Goal: Information Seeking & Learning: Find specific page/section

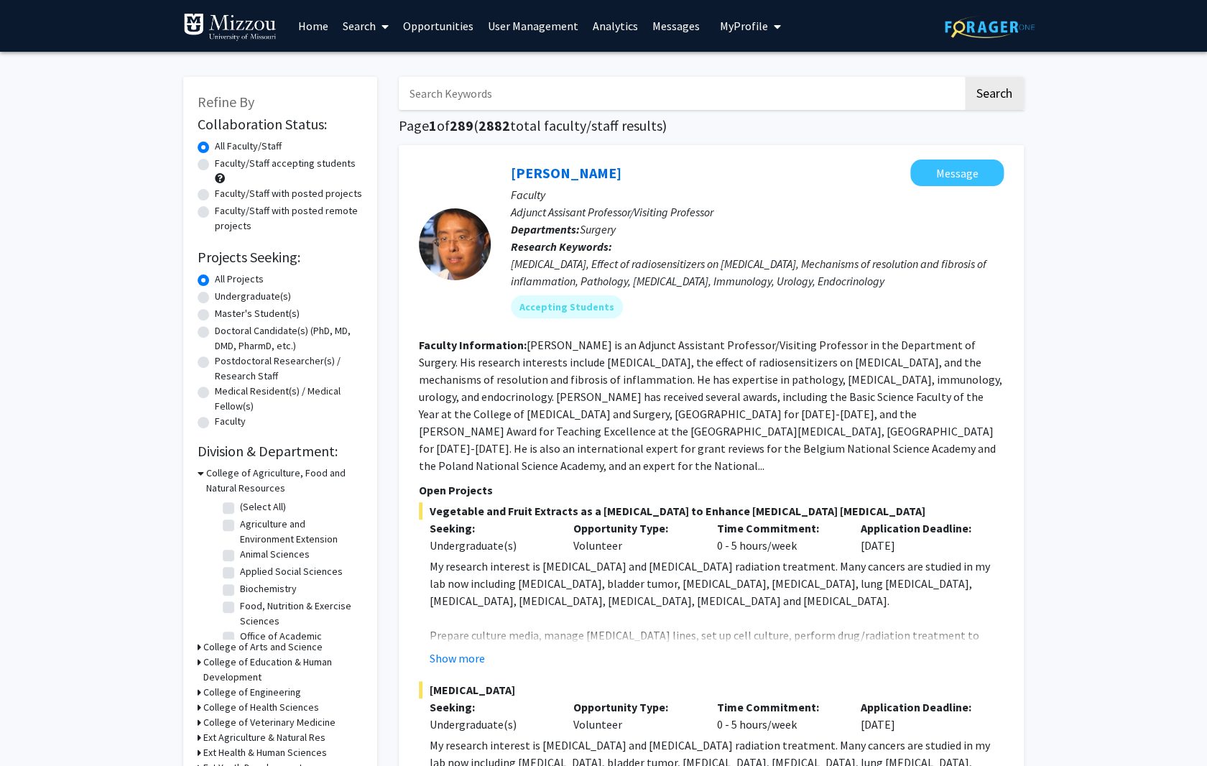
click at [614, 26] on link "Analytics" at bounding box center [616, 26] width 60 height 50
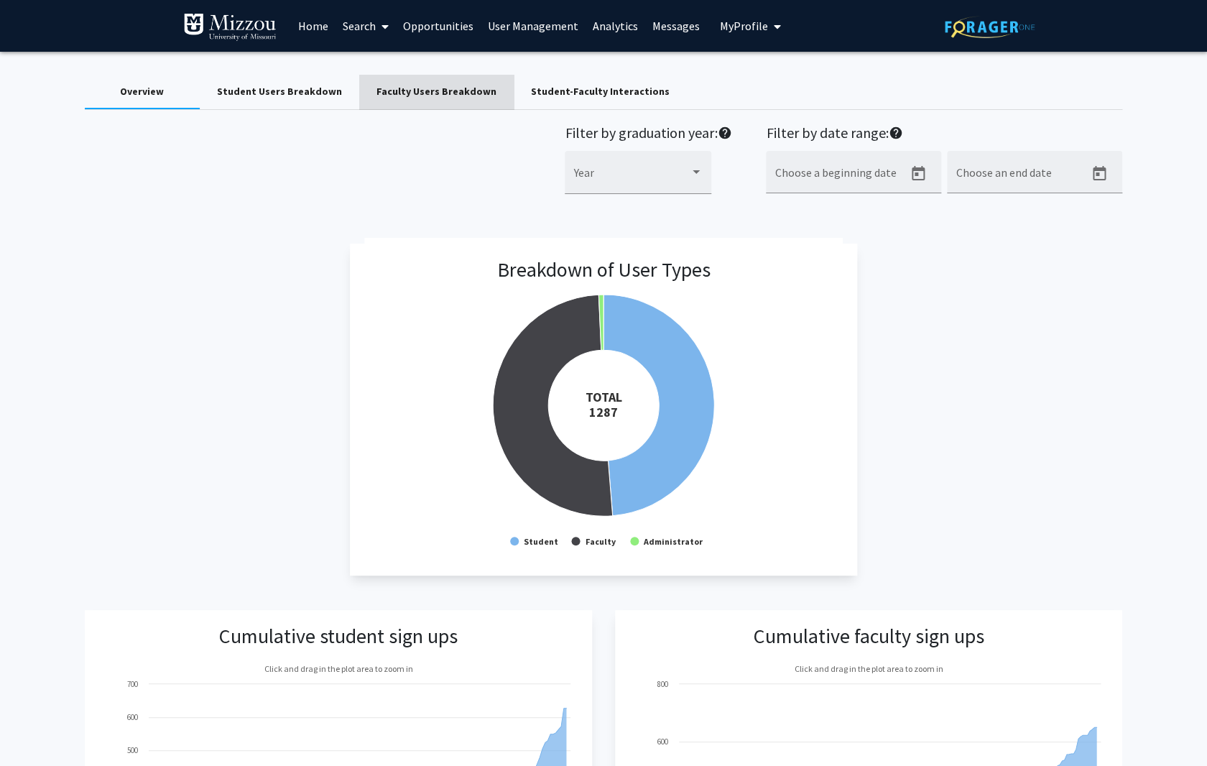
click at [438, 91] on div "Faculty Users Breakdown" at bounding box center [437, 91] width 120 height 15
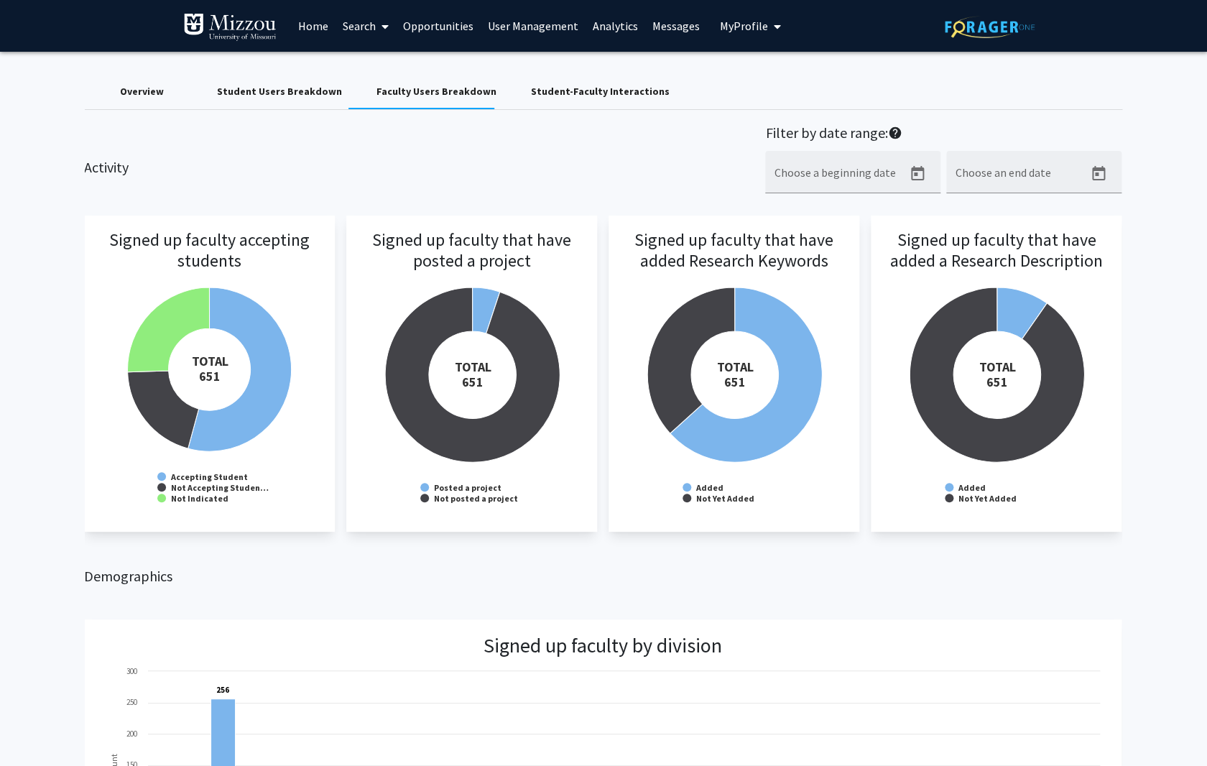
click at [374, 23] on link "Search" at bounding box center [366, 26] width 60 height 50
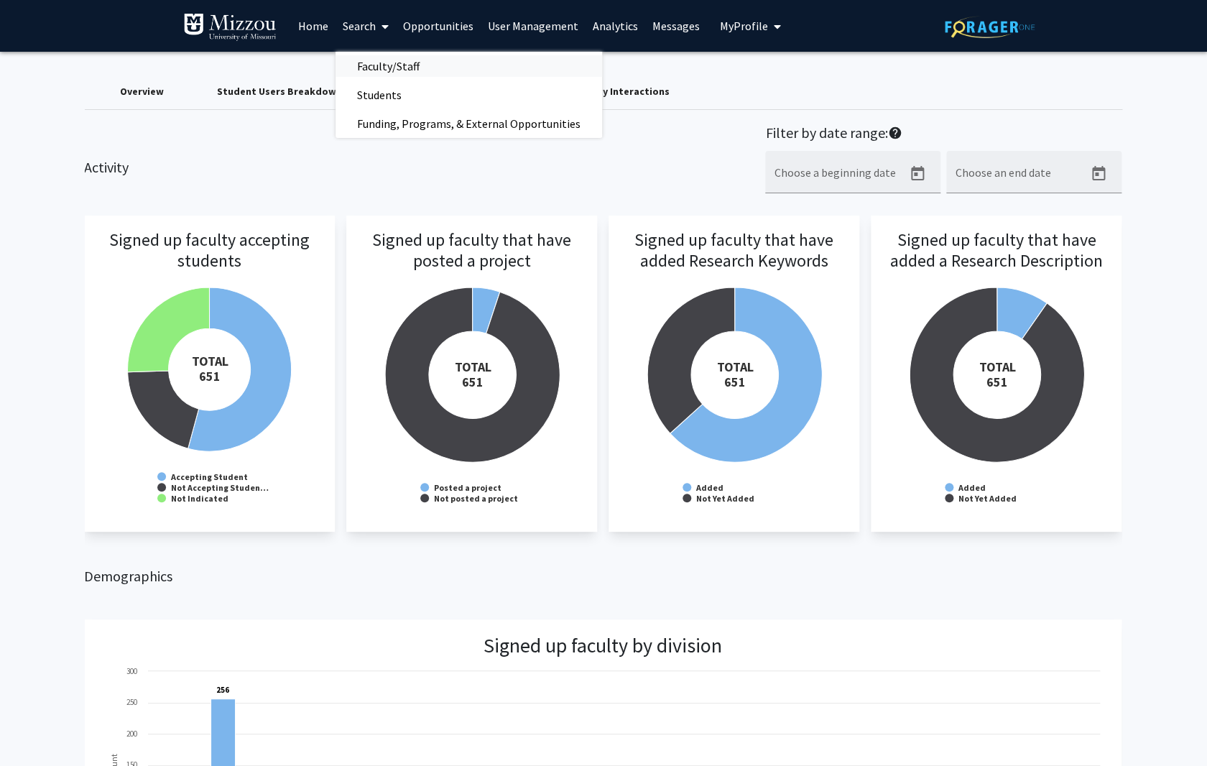
click at [387, 61] on span "Faculty/Staff" at bounding box center [389, 66] width 106 height 29
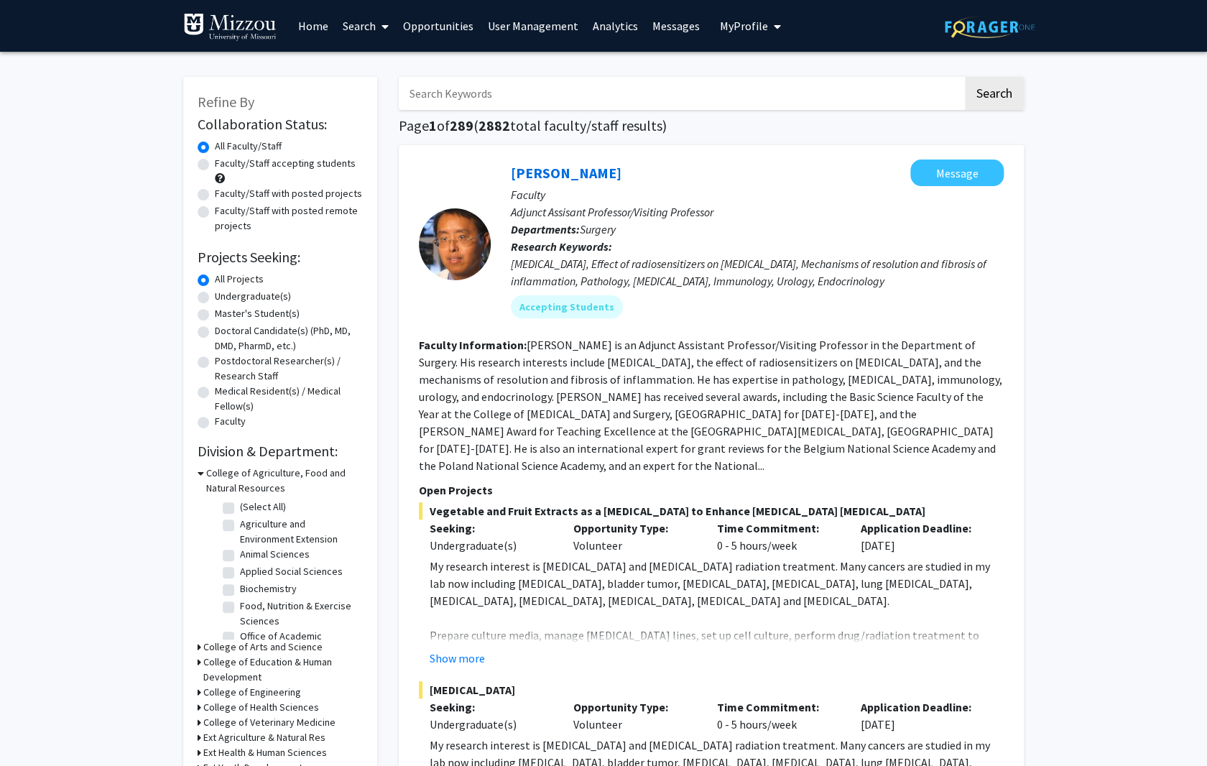
click at [475, 92] on input "Search Keywords" at bounding box center [681, 93] width 564 height 33
type input "plants"
click at [965, 77] on button "Search" at bounding box center [994, 93] width 59 height 33
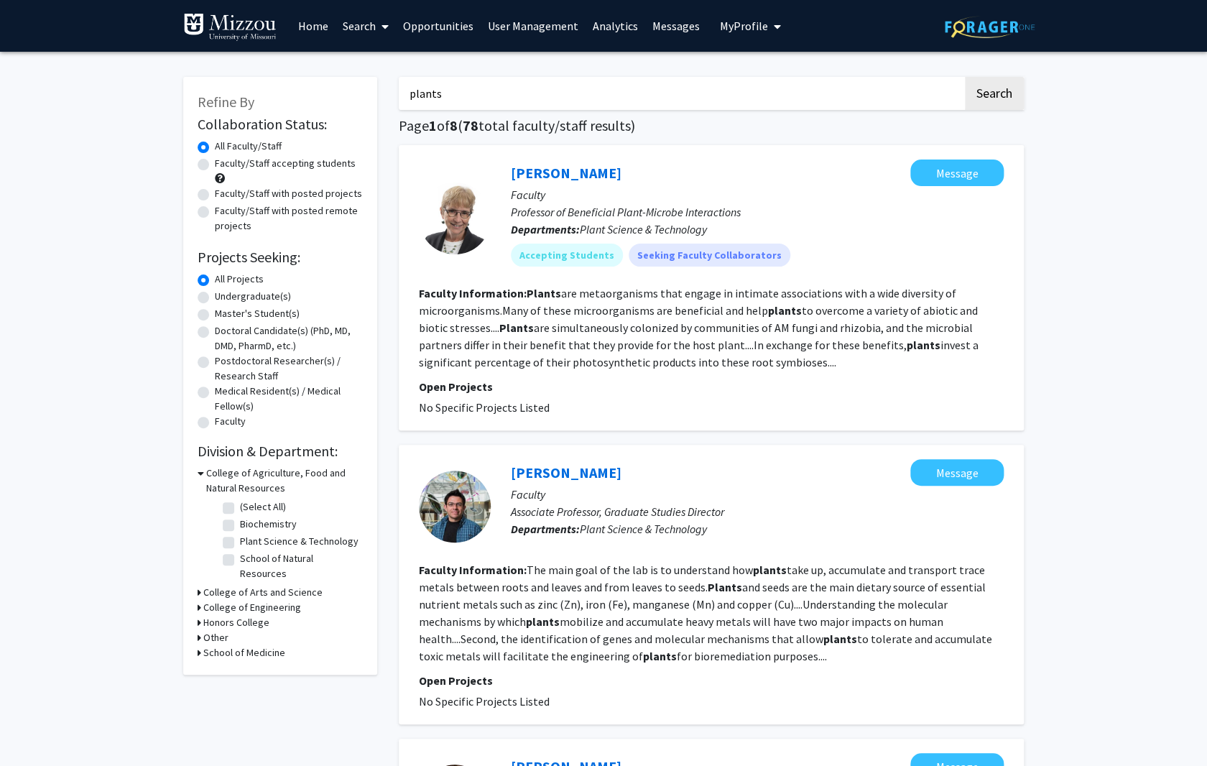
click at [215, 163] on label "Faculty/Staff accepting students" at bounding box center [285, 163] width 141 height 15
click at [215, 163] on input "Faculty/Staff accepting students" at bounding box center [219, 160] width 9 height 9
radio input "true"
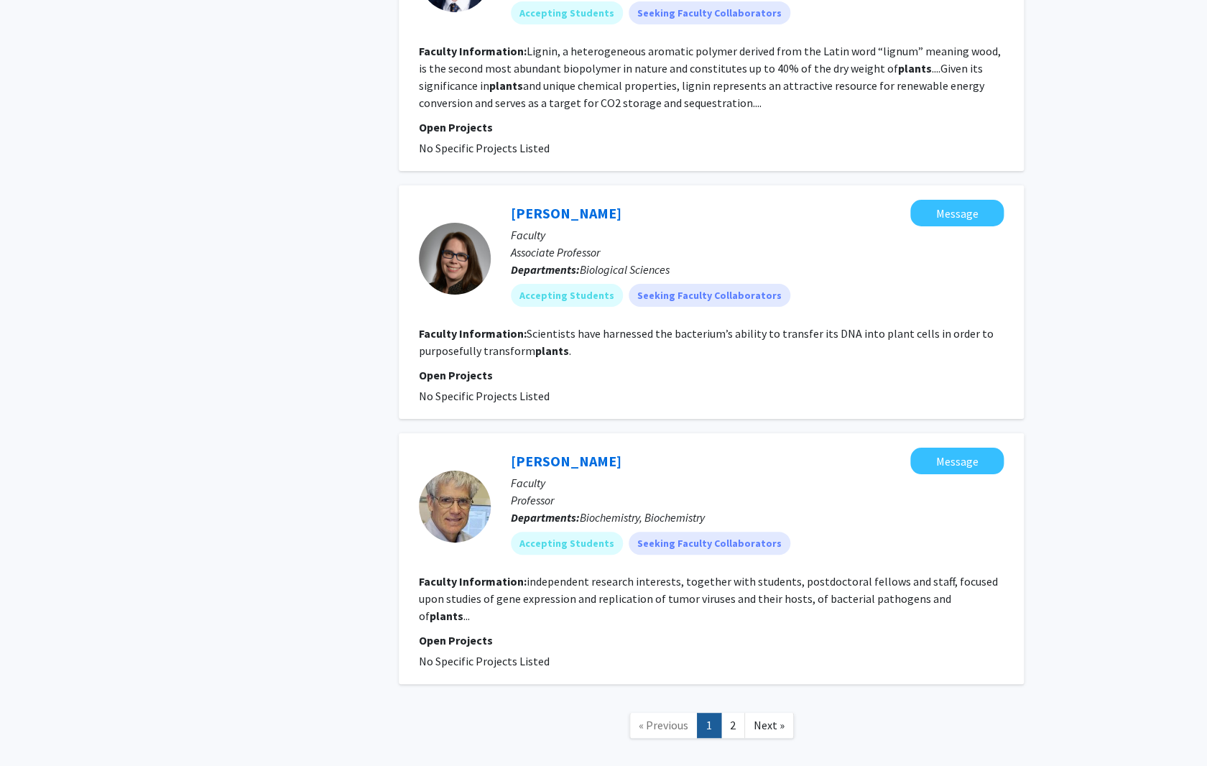
scroll to position [2262, 0]
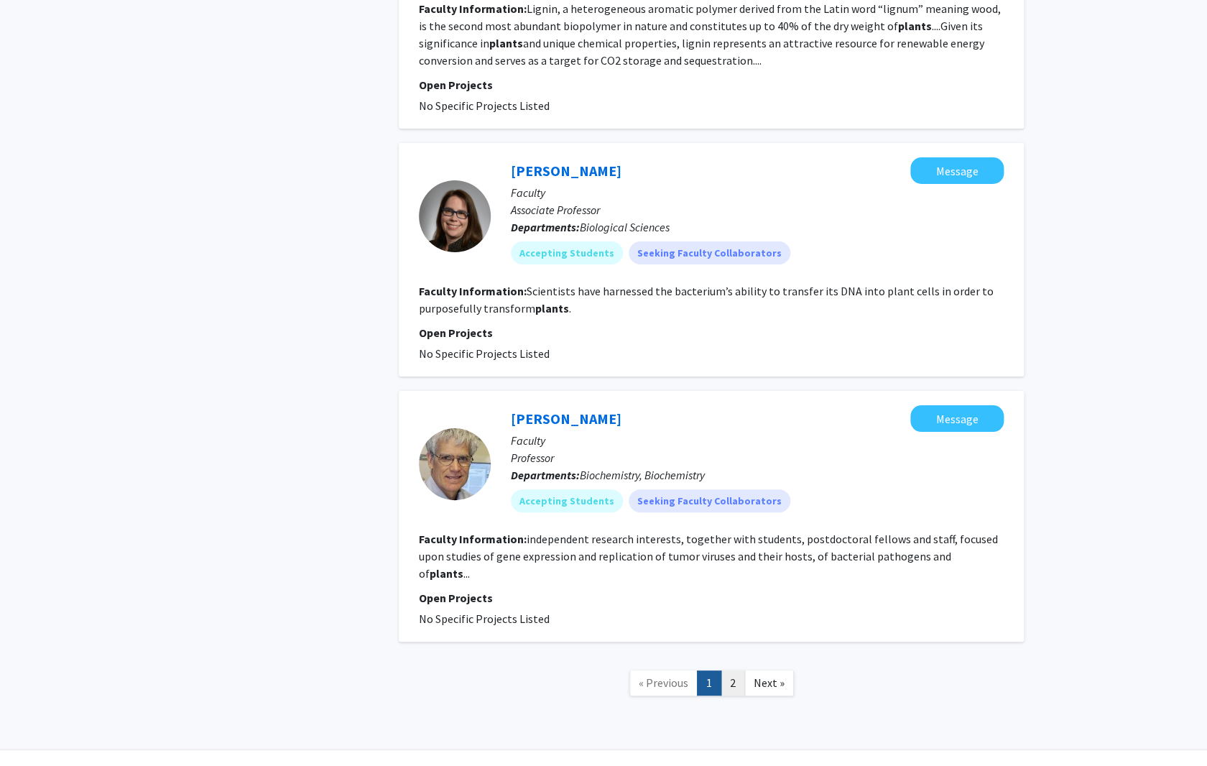
click at [732, 671] on link "2" at bounding box center [733, 683] width 24 height 25
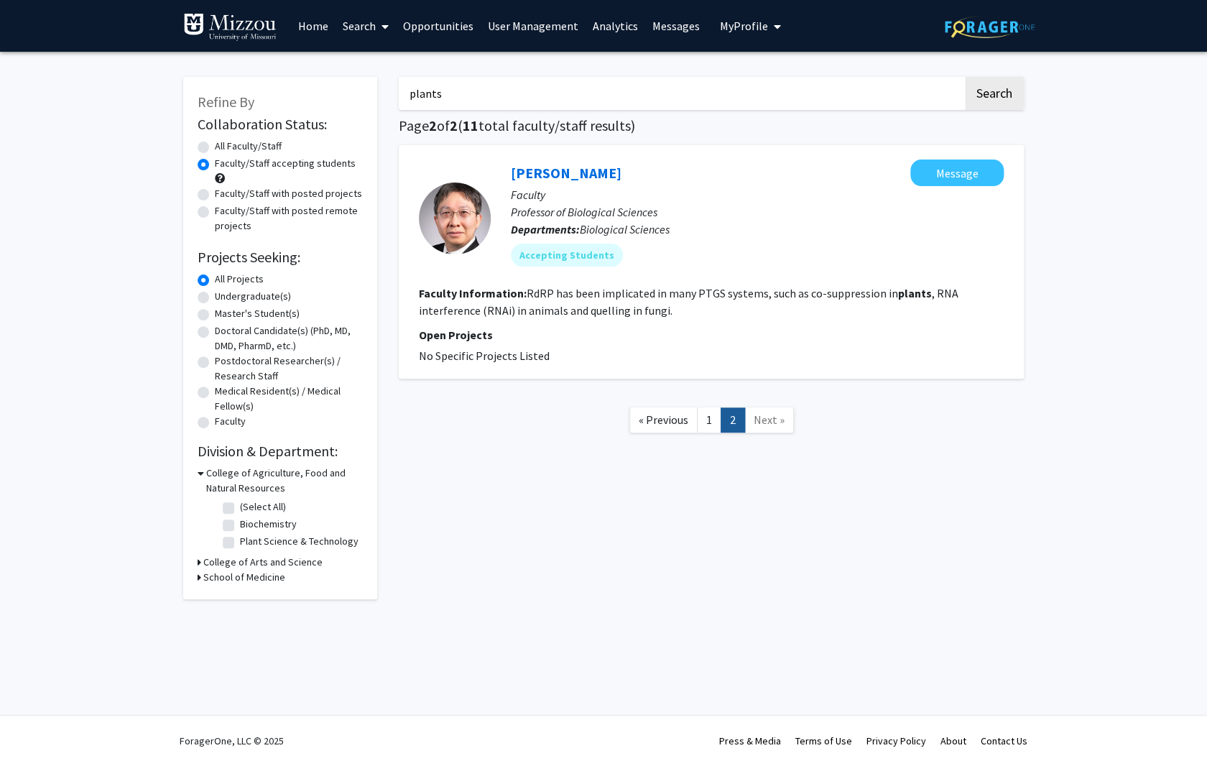
click at [215, 193] on label "Faculty/Staff with posted projects" at bounding box center [288, 193] width 147 height 15
click at [215, 193] on input "Faculty/Staff with posted projects" at bounding box center [219, 190] width 9 height 9
radio input "true"
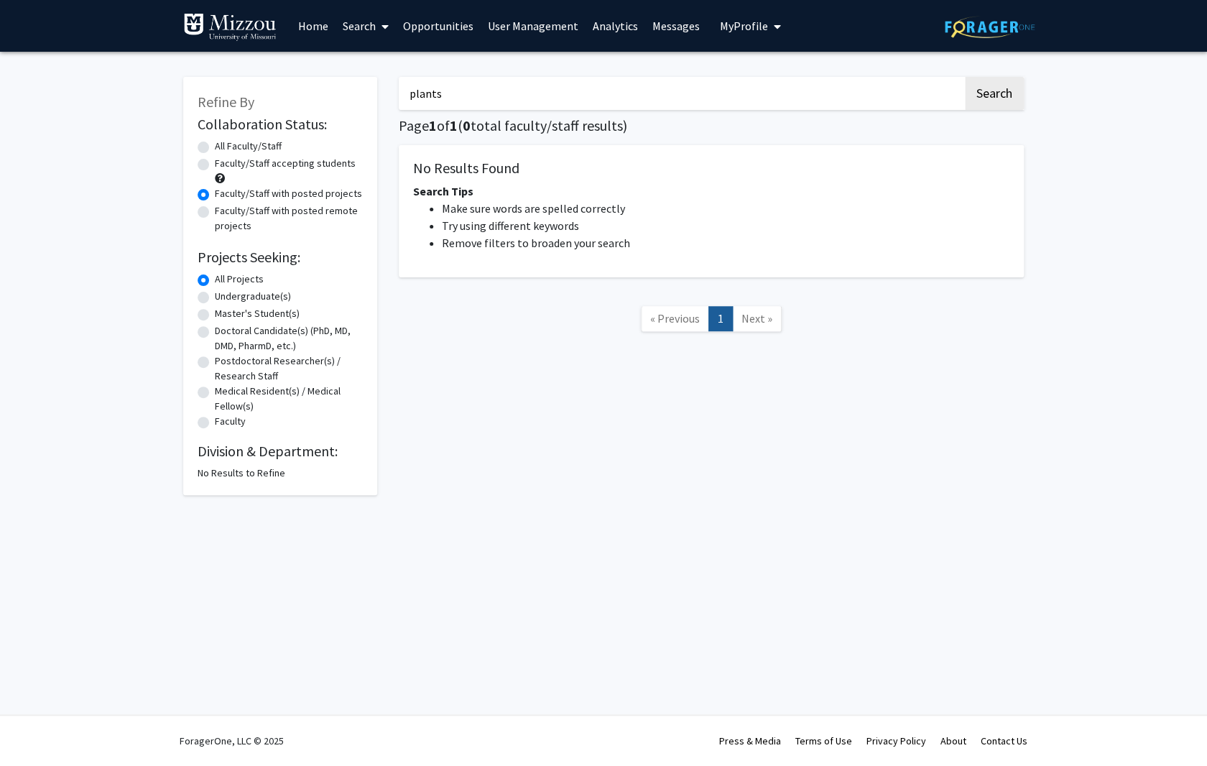
click at [215, 150] on label "All Faculty/Staff" at bounding box center [248, 146] width 67 height 15
click at [215, 148] on input "All Faculty/Staff" at bounding box center [219, 143] width 9 height 9
radio input "true"
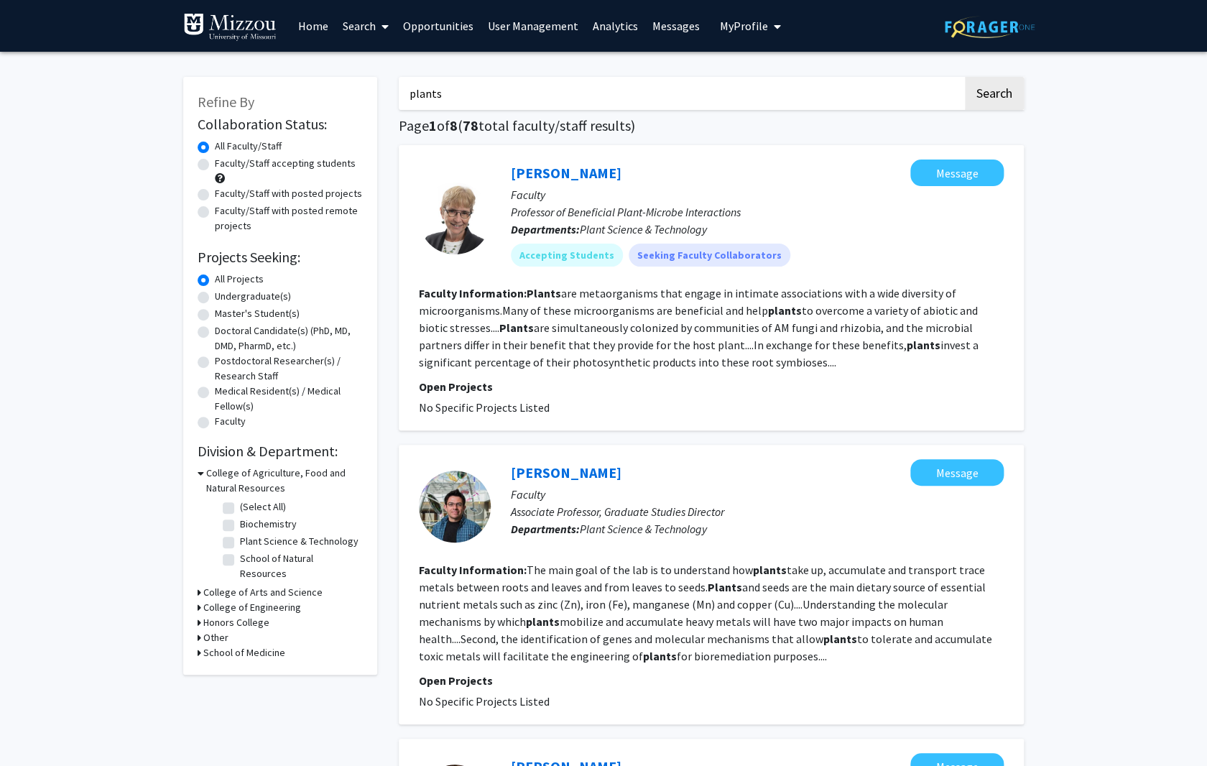
drag, startPoint x: 473, startPoint y: 98, endPoint x: 152, endPoint y: 70, distance: 322.4
click at [399, 77] on input "plants" at bounding box center [681, 93] width 564 height 33
type input "plants"
click at [965, 77] on button "Search" at bounding box center [994, 93] width 59 height 33
drag, startPoint x: 530, startPoint y: 93, endPoint x: 589, endPoint y: 79, distance: 60.7
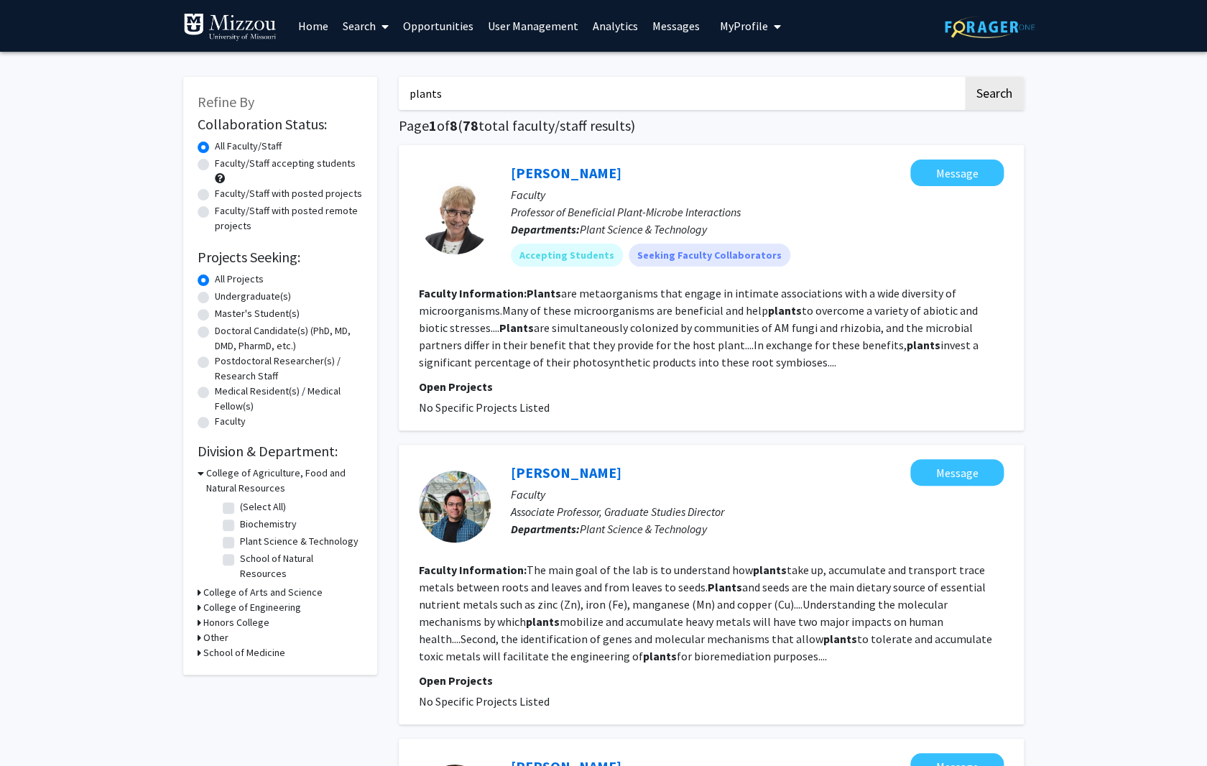
click at [524, 85] on input "plants" at bounding box center [681, 93] width 564 height 33
click at [590, 79] on input "plants" at bounding box center [681, 93] width 564 height 33
click at [215, 163] on label "Faculty/Staff accepting students" at bounding box center [285, 163] width 141 height 15
click at [215, 163] on input "Faculty/Staff accepting students" at bounding box center [219, 160] width 9 height 9
radio input "true"
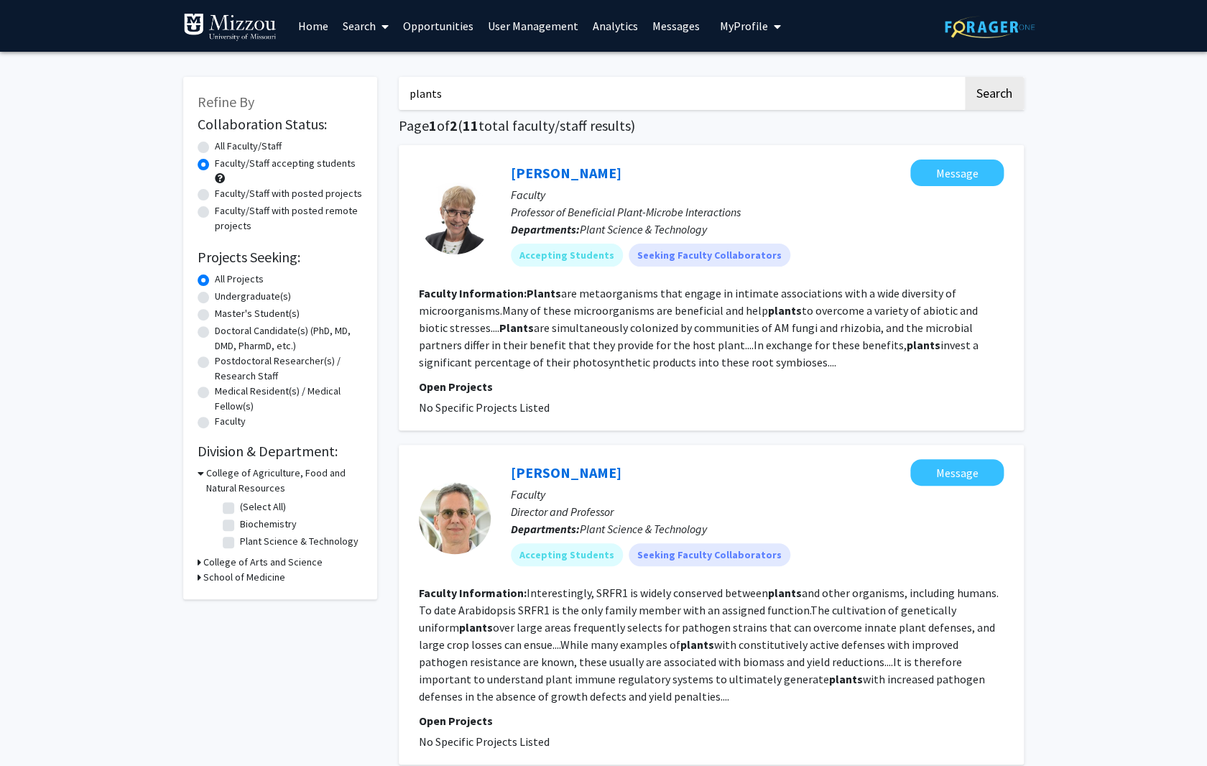
click at [215, 163] on label "Faculty/Staff accepting students" at bounding box center [285, 163] width 141 height 15
click at [215, 163] on input "Faculty/Staff accepting students" at bounding box center [219, 160] width 9 height 9
drag, startPoint x: 553, startPoint y: 102, endPoint x: 207, endPoint y: 90, distance: 345.9
click at [399, 90] on input "plants" at bounding box center [681, 93] width 564 height 33
type input "plants"
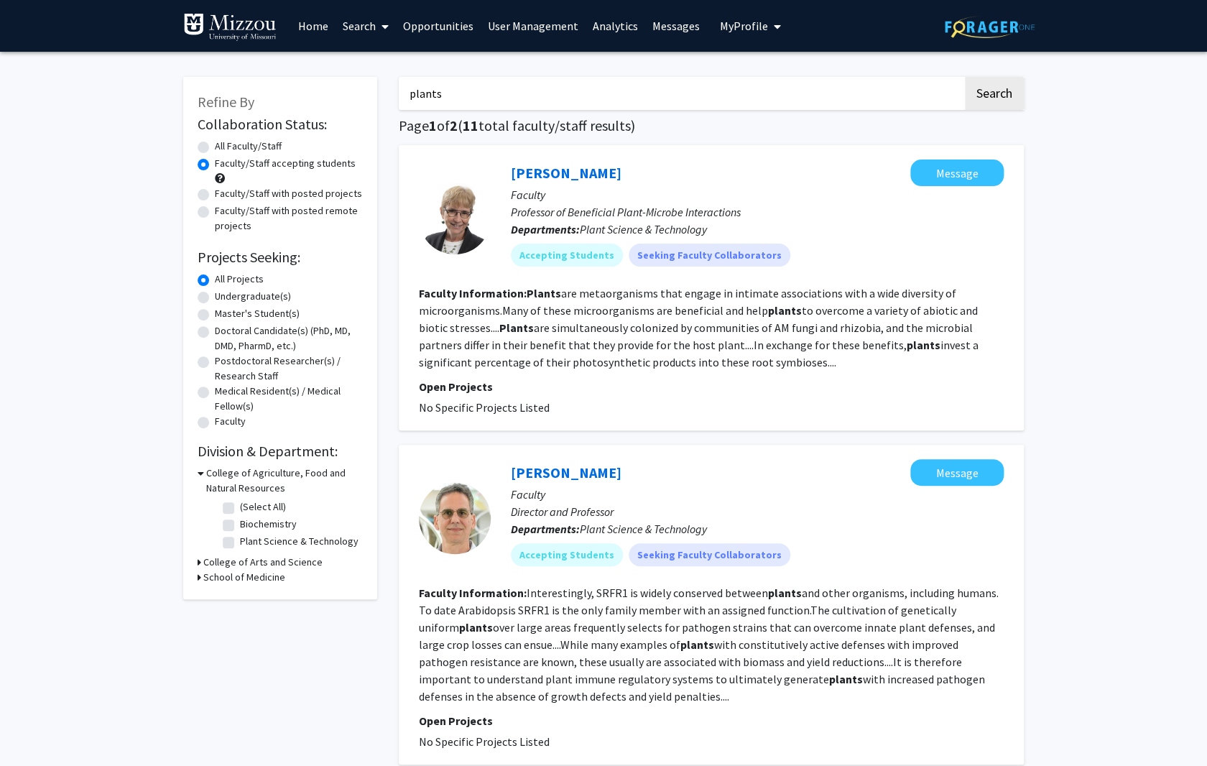
click at [965, 77] on button "Search" at bounding box center [994, 93] width 59 height 33
radio input "true"
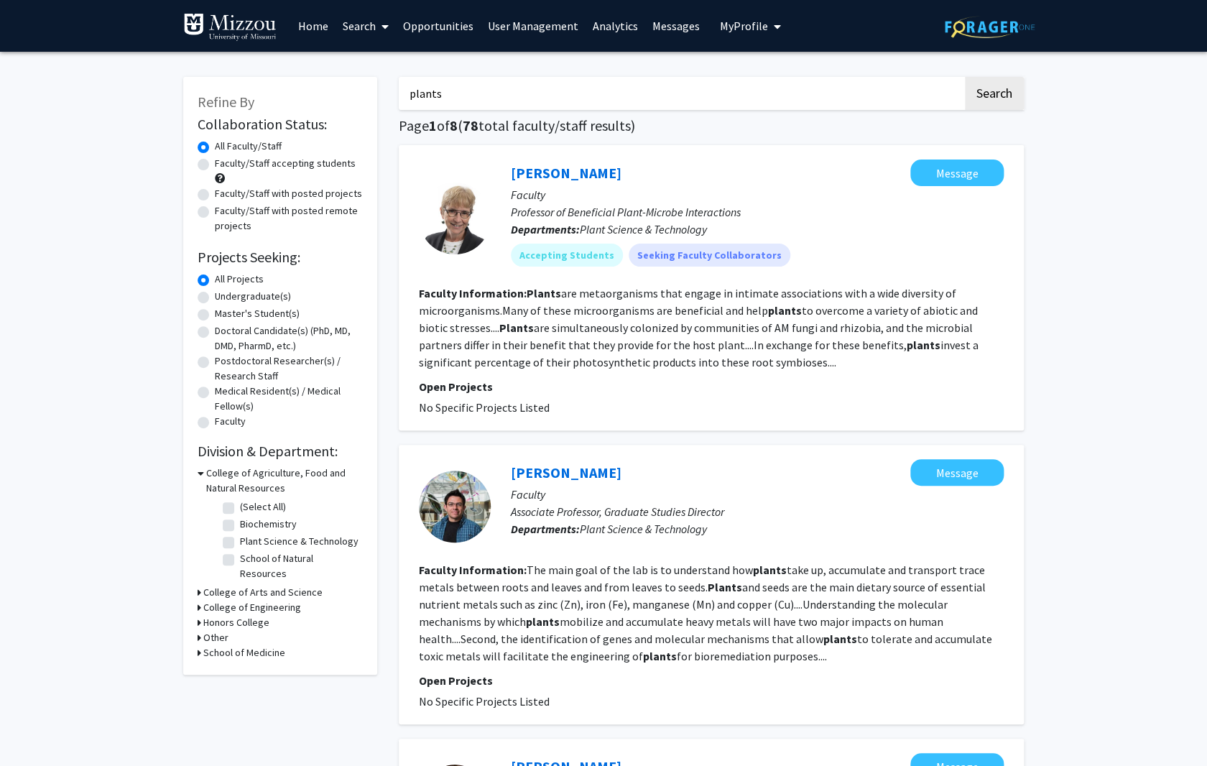
click at [215, 192] on label "Faculty/Staff with posted projects" at bounding box center [288, 193] width 147 height 15
click at [215, 192] on input "Faculty/Staff with posted projects" at bounding box center [219, 190] width 9 height 9
radio input "true"
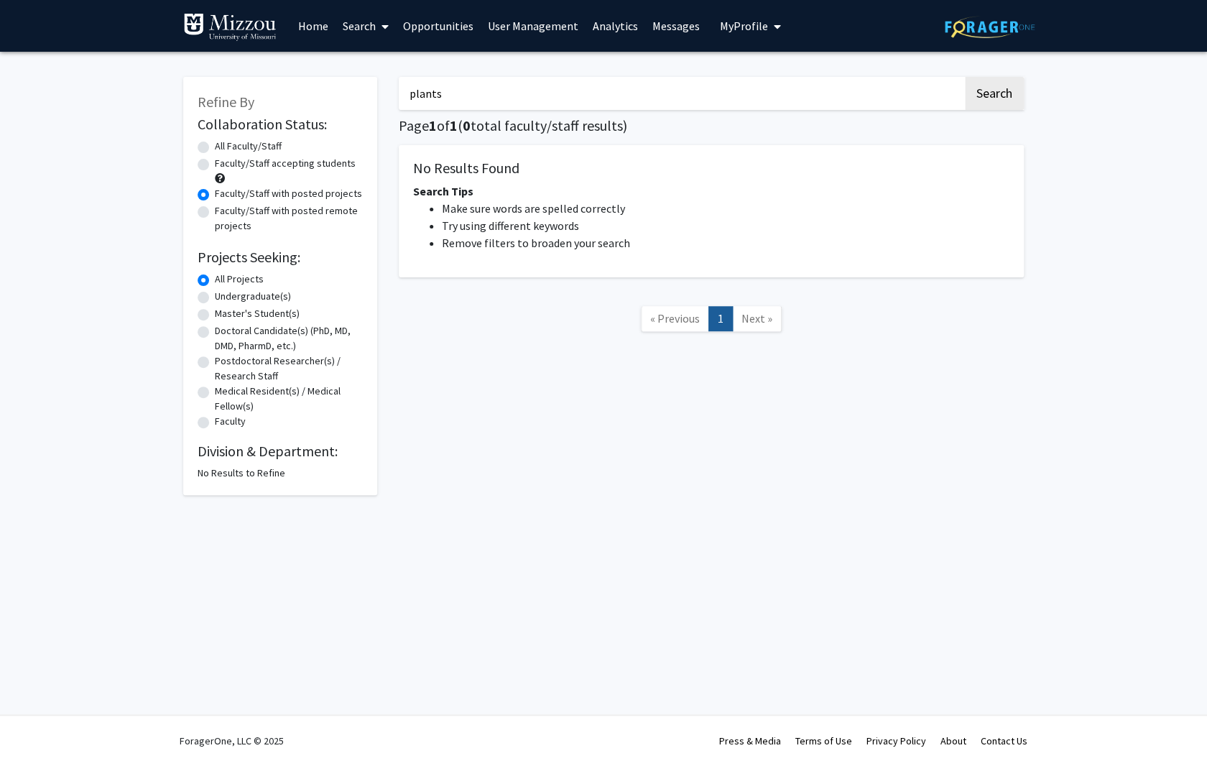
click at [215, 146] on label "All Faculty/Staff" at bounding box center [248, 146] width 67 height 15
click at [215, 146] on input "All Faculty/Staff" at bounding box center [219, 143] width 9 height 9
radio input "true"
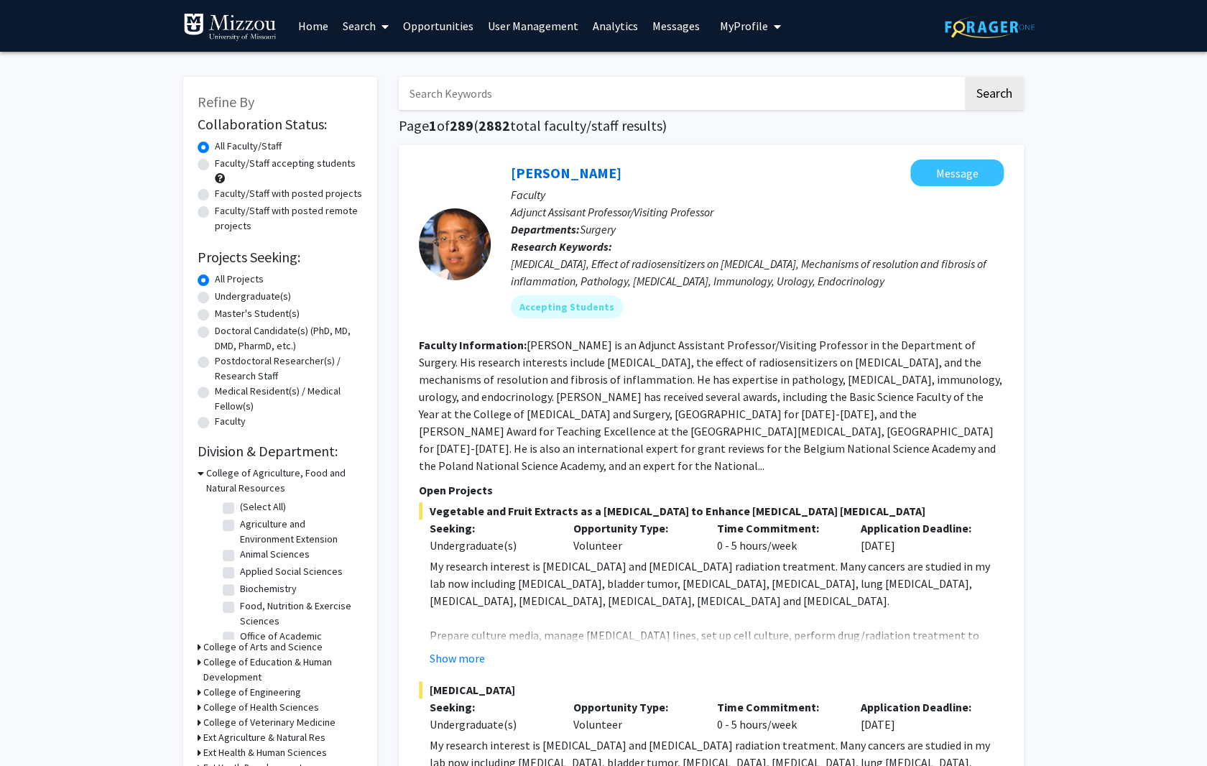
click at [586, 89] on input "Search Keywords" at bounding box center [681, 93] width 564 height 33
click at [965, 77] on button "Search" at bounding box center [994, 93] width 59 height 33
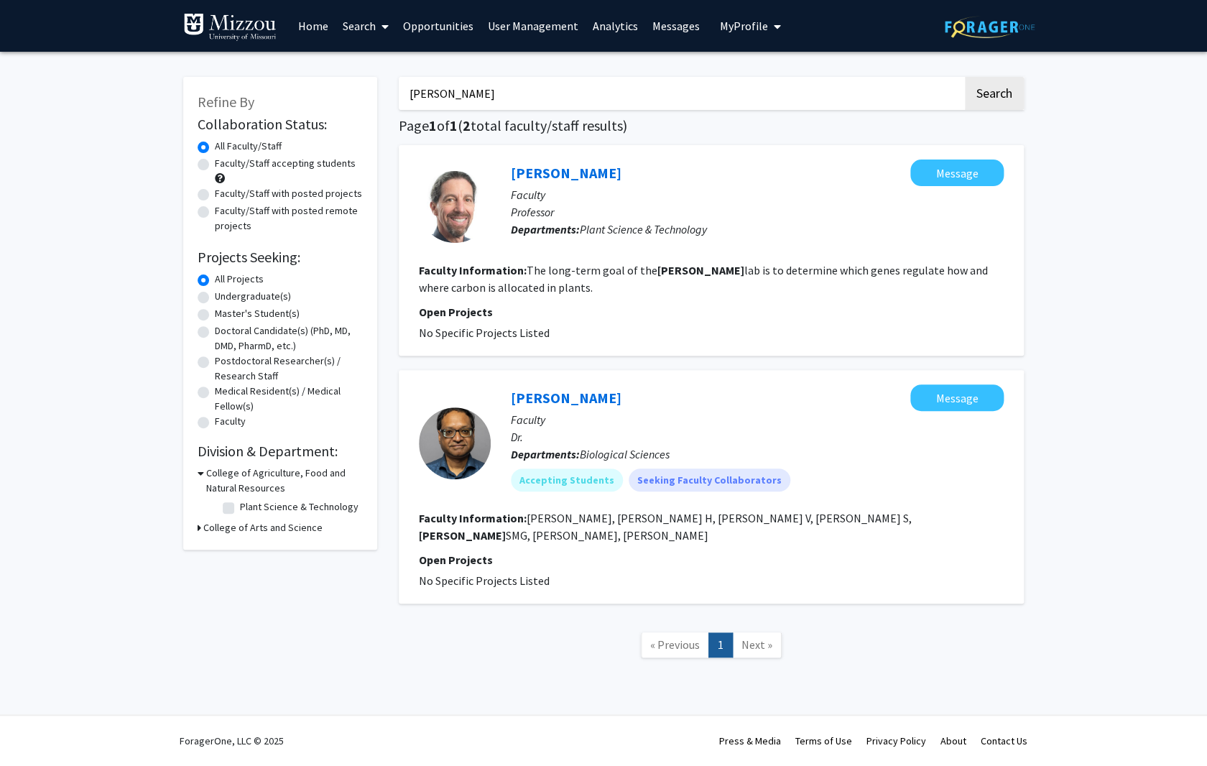
drag, startPoint x: 448, startPoint y: 96, endPoint x: 123, endPoint y: 83, distance: 325.1
click at [399, 86] on input "braun" at bounding box center [681, 93] width 564 height 33
click at [965, 77] on button "Search" at bounding box center [994, 93] width 59 height 33
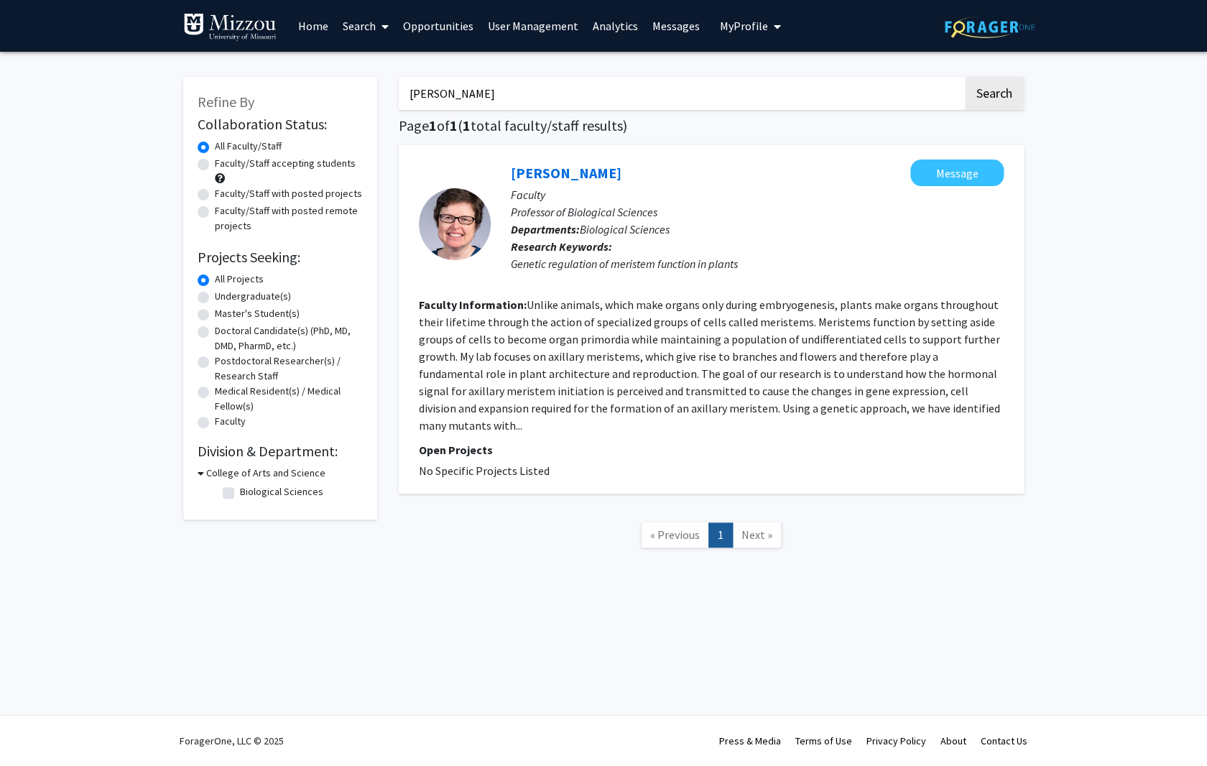
drag, startPoint x: 474, startPoint y: 83, endPoint x: 383, endPoint y: 97, distance: 92.4
click at [399, 86] on input "mcsteen" at bounding box center [681, 93] width 564 height 33
drag, startPoint x: 334, startPoint y: 96, endPoint x: 263, endPoint y: 95, distance: 71.2
click at [399, 95] on input "mcsteen" at bounding box center [681, 93] width 564 height 33
type input "braun"
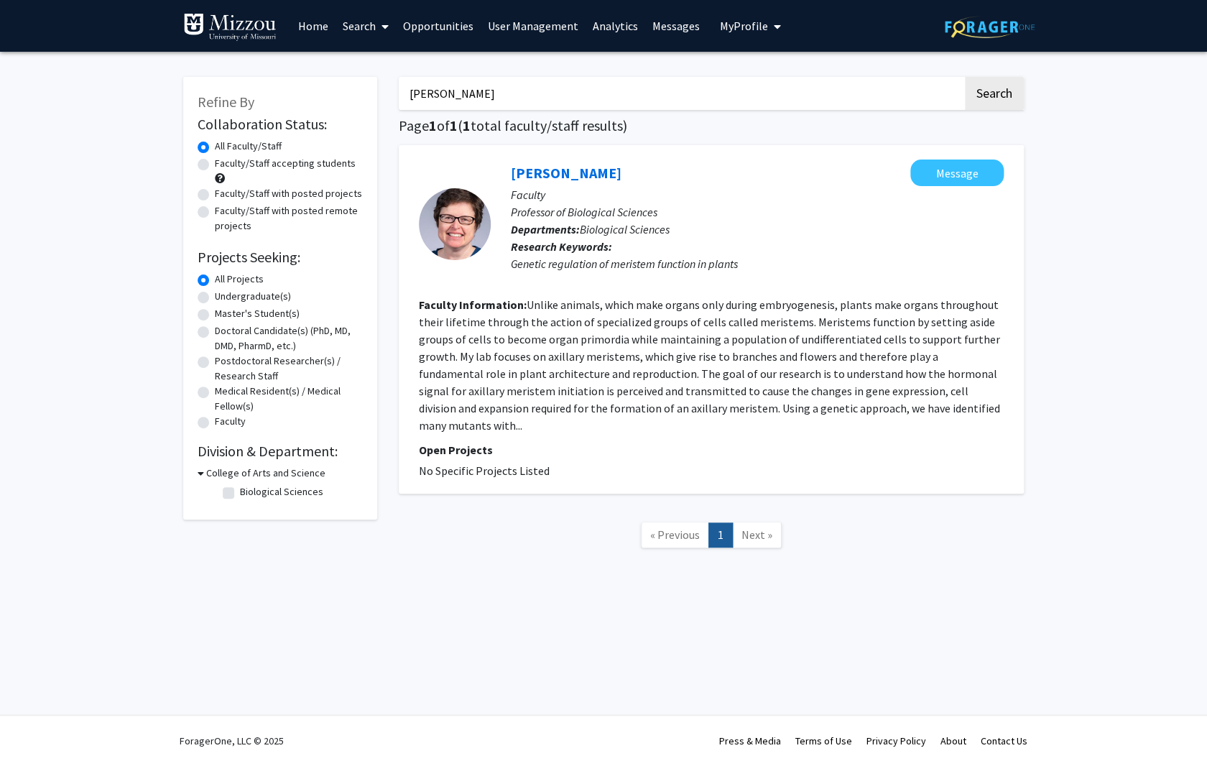
click at [965, 77] on button "Search" at bounding box center [994, 93] width 59 height 33
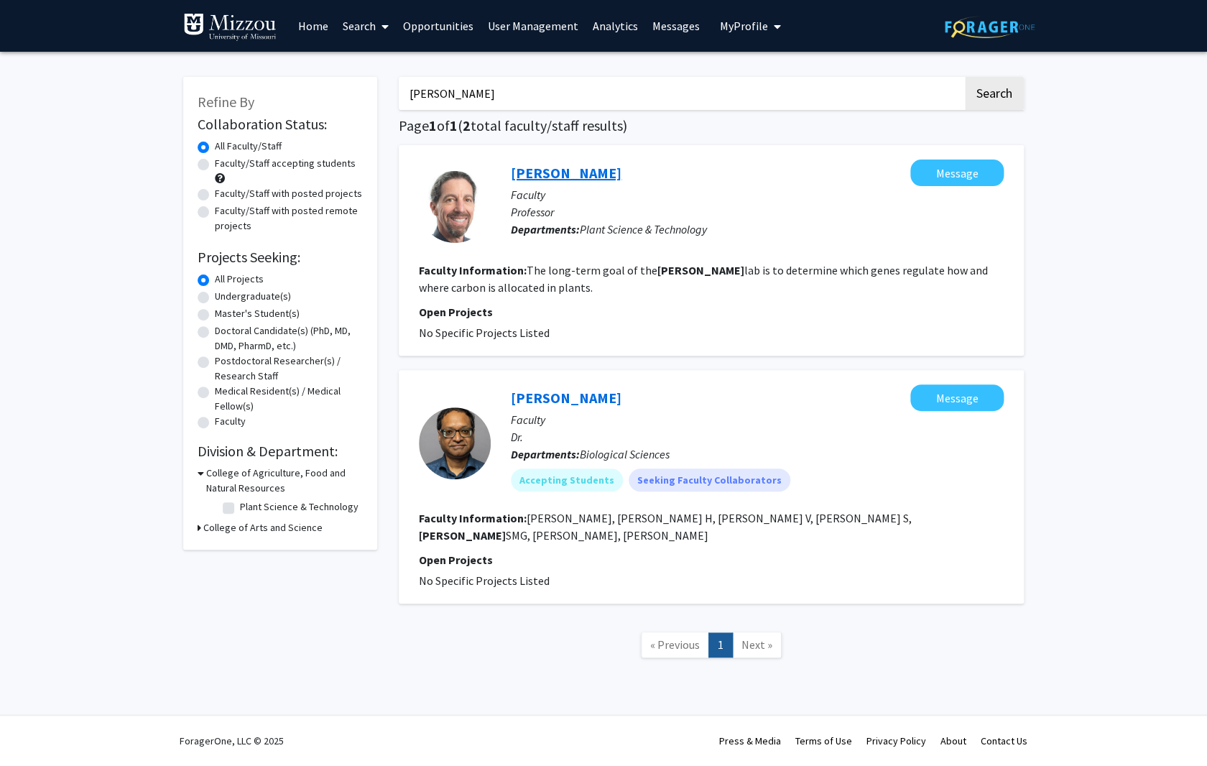
click at [568, 175] on link "[PERSON_NAME]" at bounding box center [566, 173] width 111 height 18
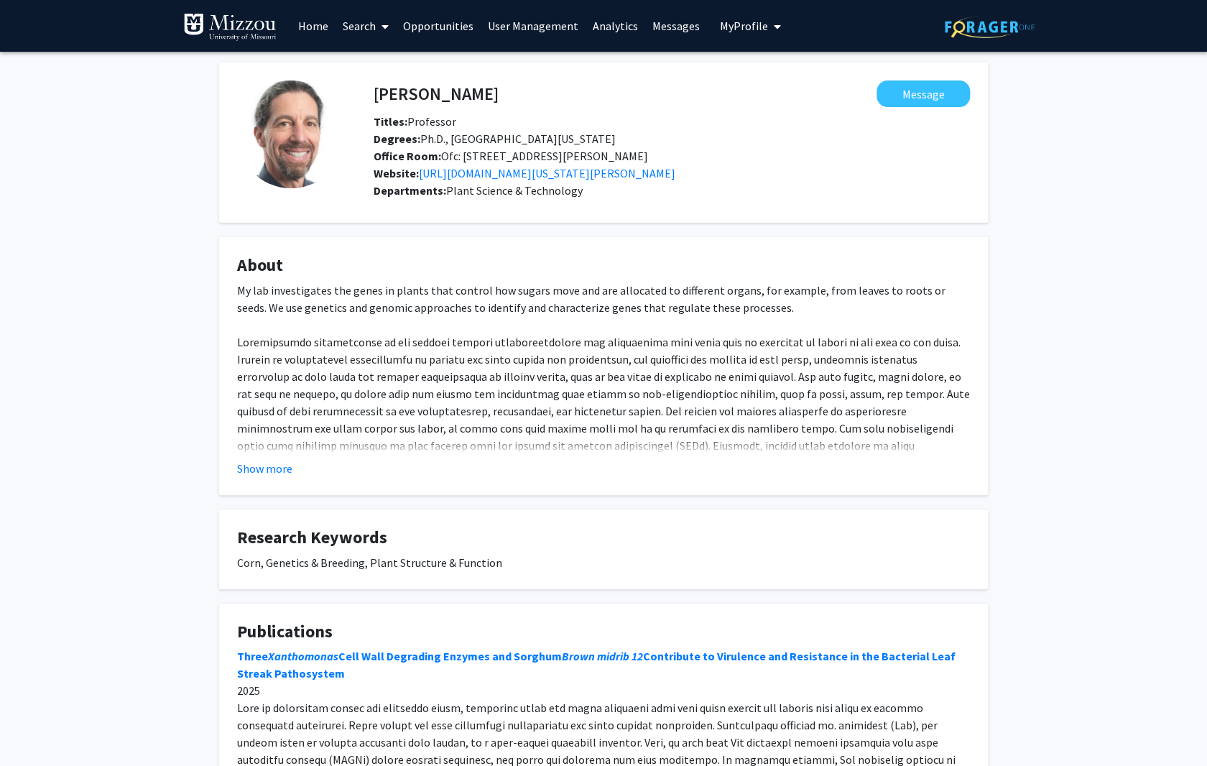
click at [354, 24] on link "Search" at bounding box center [366, 26] width 60 height 50
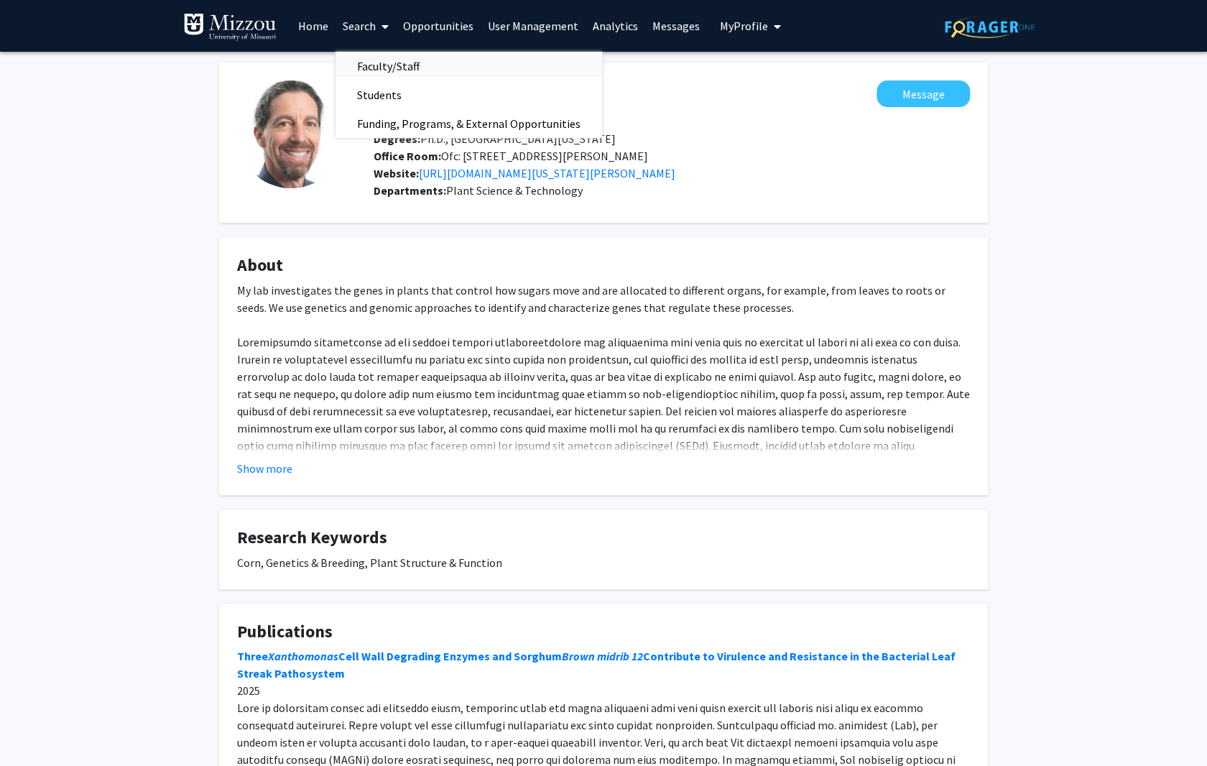
click at [373, 57] on span "Faculty/Staff" at bounding box center [389, 66] width 106 height 29
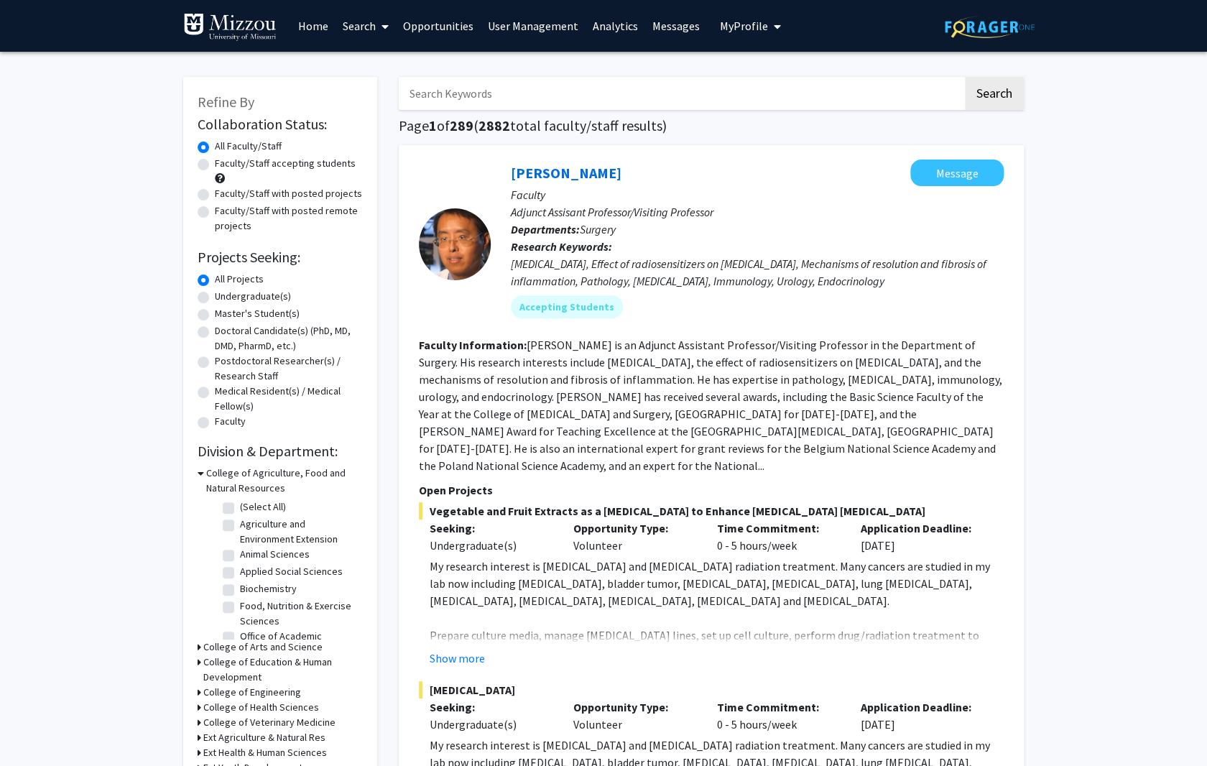
click at [520, 98] on input "Search Keywords" at bounding box center [681, 93] width 564 height 33
click at [965, 77] on button "Search" at bounding box center [994, 93] width 59 height 33
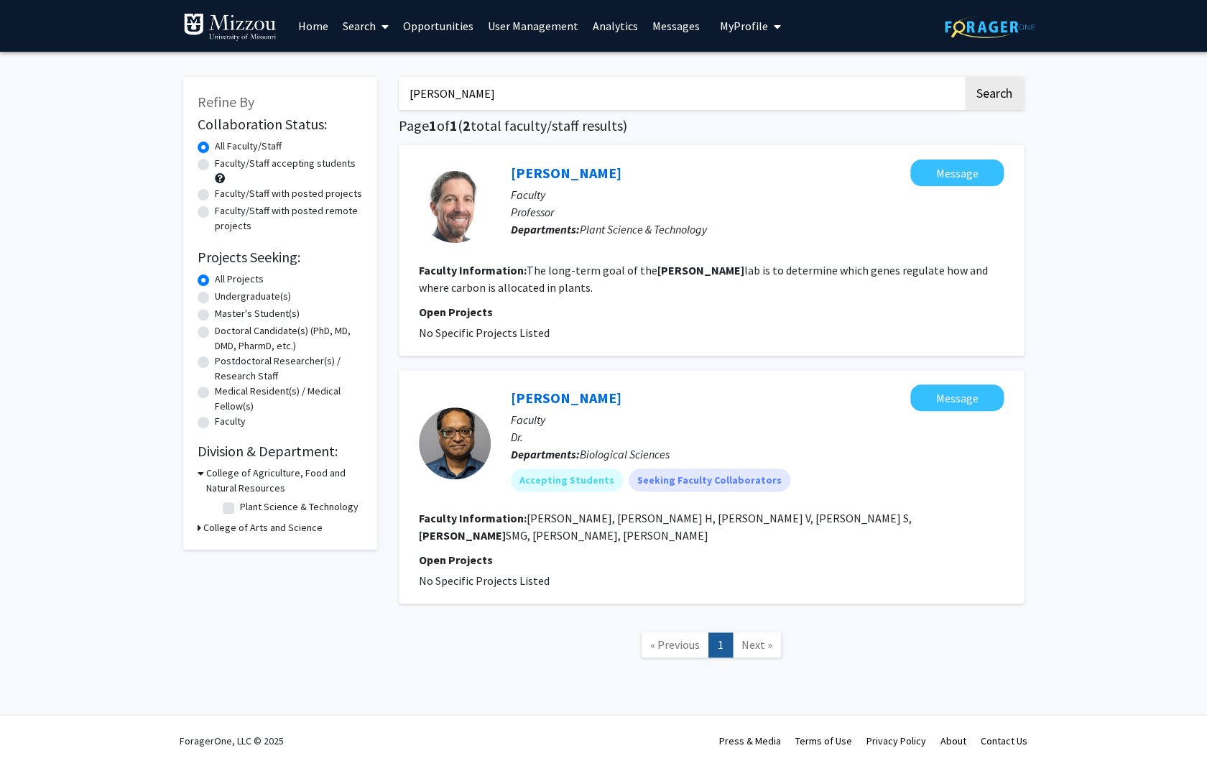
drag, startPoint x: 472, startPoint y: 96, endPoint x: 195, endPoint y: 89, distance: 276.8
click at [399, 89] on input "braun" at bounding box center [681, 93] width 564 height 33
type input "mittler"
click at [965, 77] on button "Search" at bounding box center [994, 93] width 59 height 33
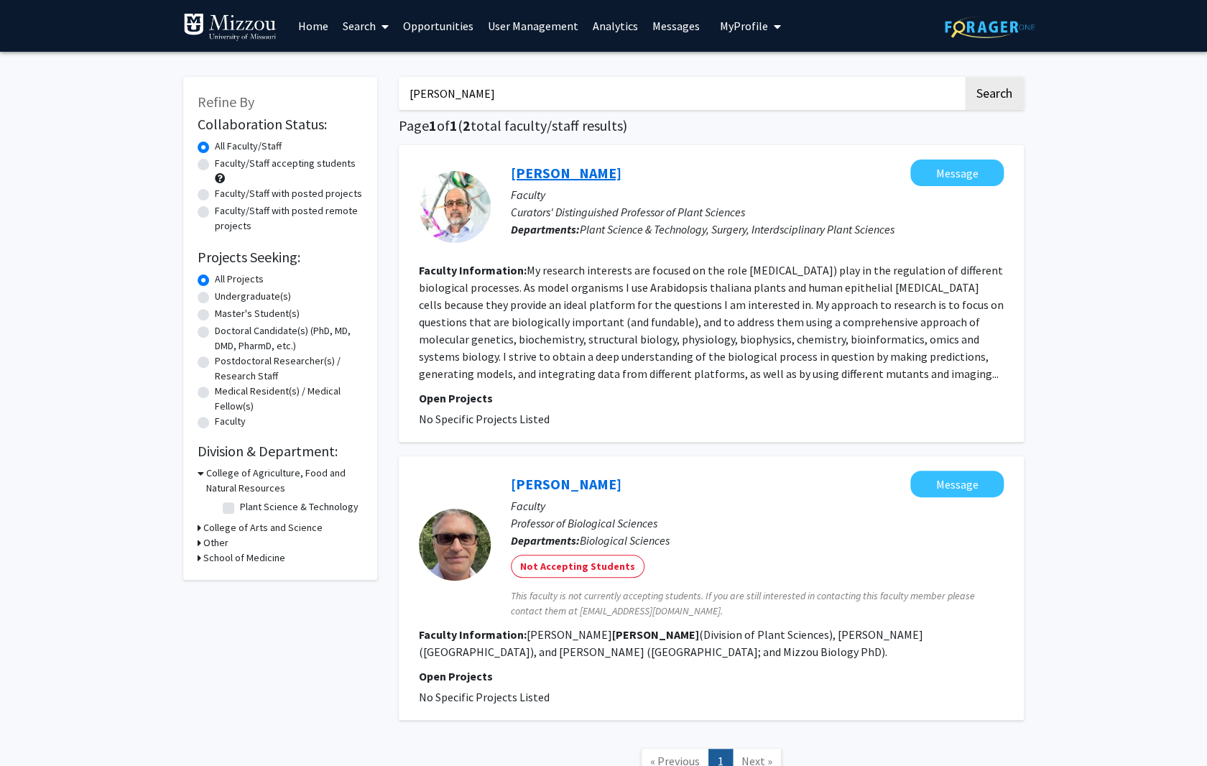
click at [540, 172] on link "[PERSON_NAME]" at bounding box center [566, 173] width 111 height 18
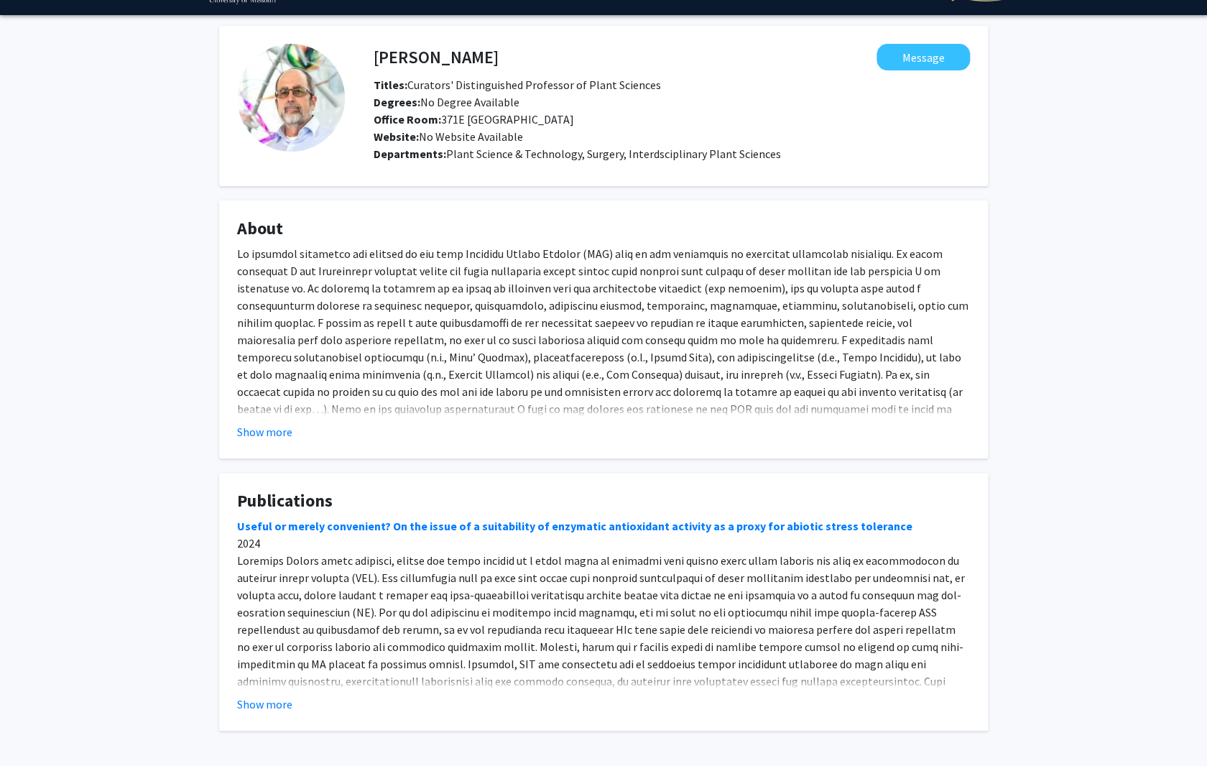
scroll to position [91, 0]
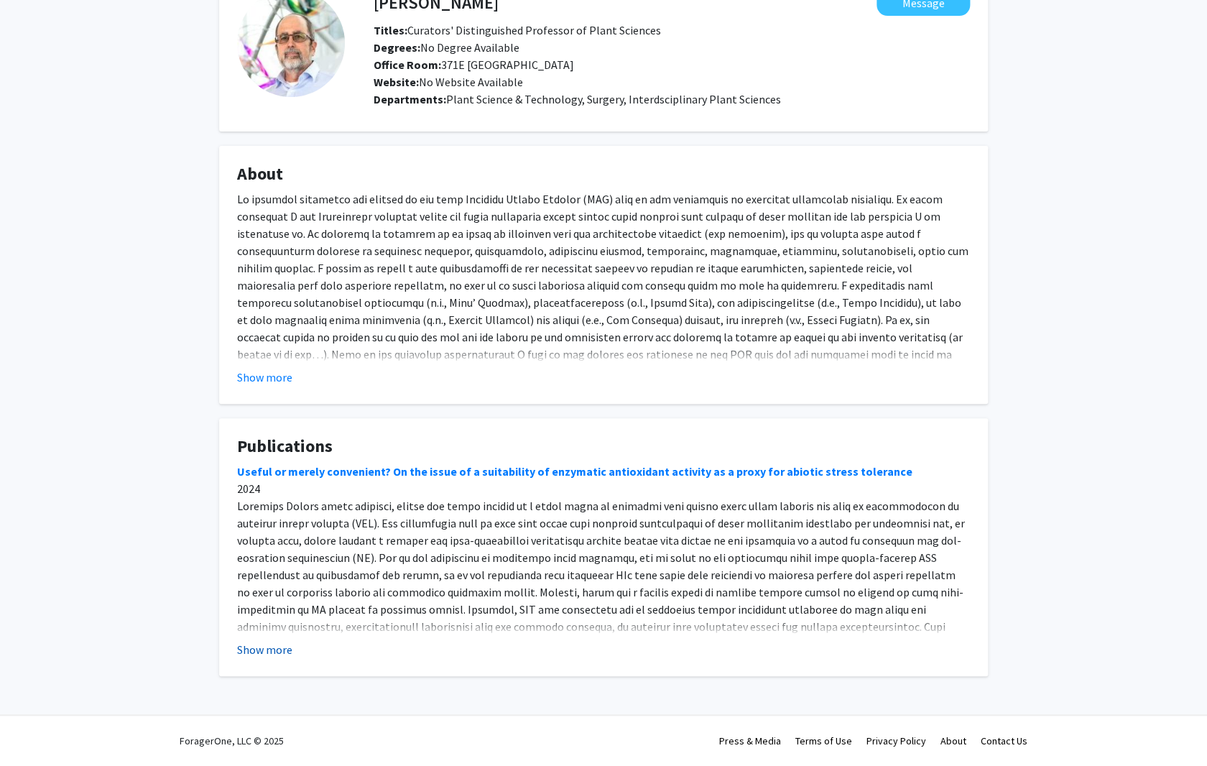
click at [272, 651] on button "Show more" at bounding box center [264, 649] width 55 height 17
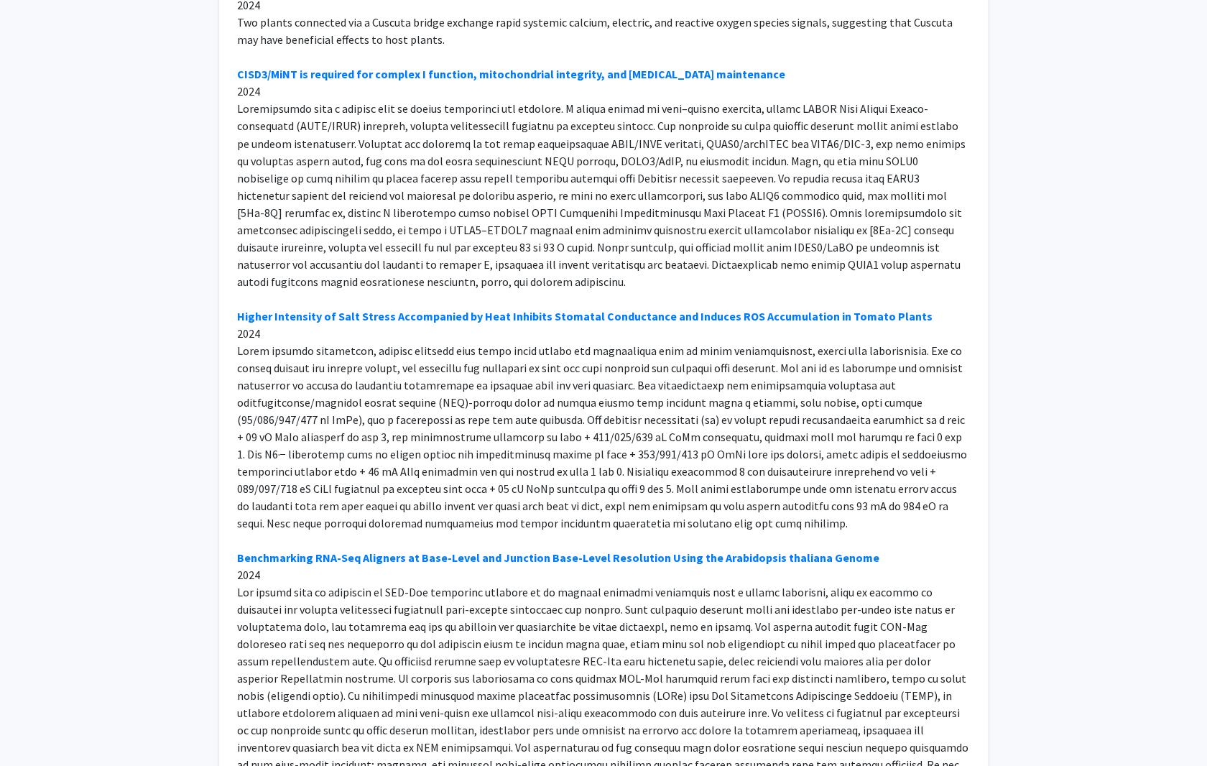
scroll to position [0, 0]
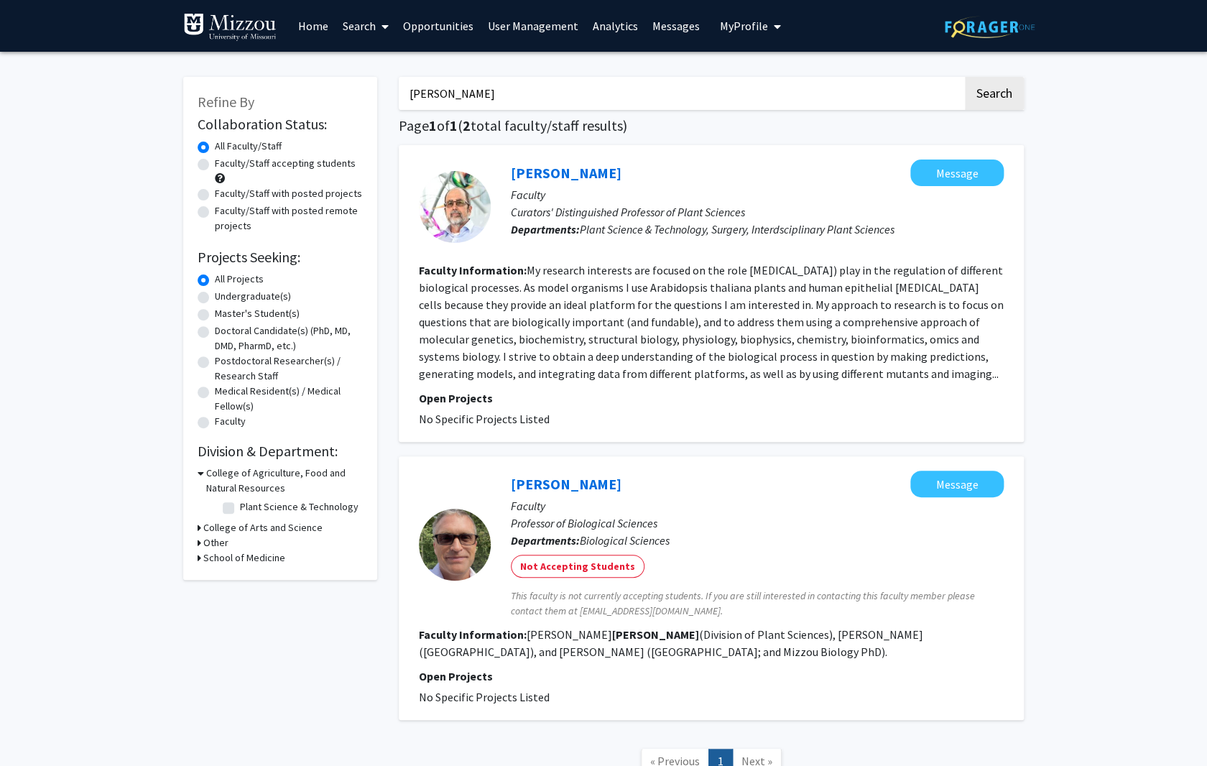
drag, startPoint x: 302, startPoint y: 93, endPoint x: 84, endPoint y: 83, distance: 218.0
click at [399, 83] on input "mittler" at bounding box center [681, 93] width 564 height 33
type input "peck"
click at [965, 77] on button "Search" at bounding box center [994, 93] width 59 height 33
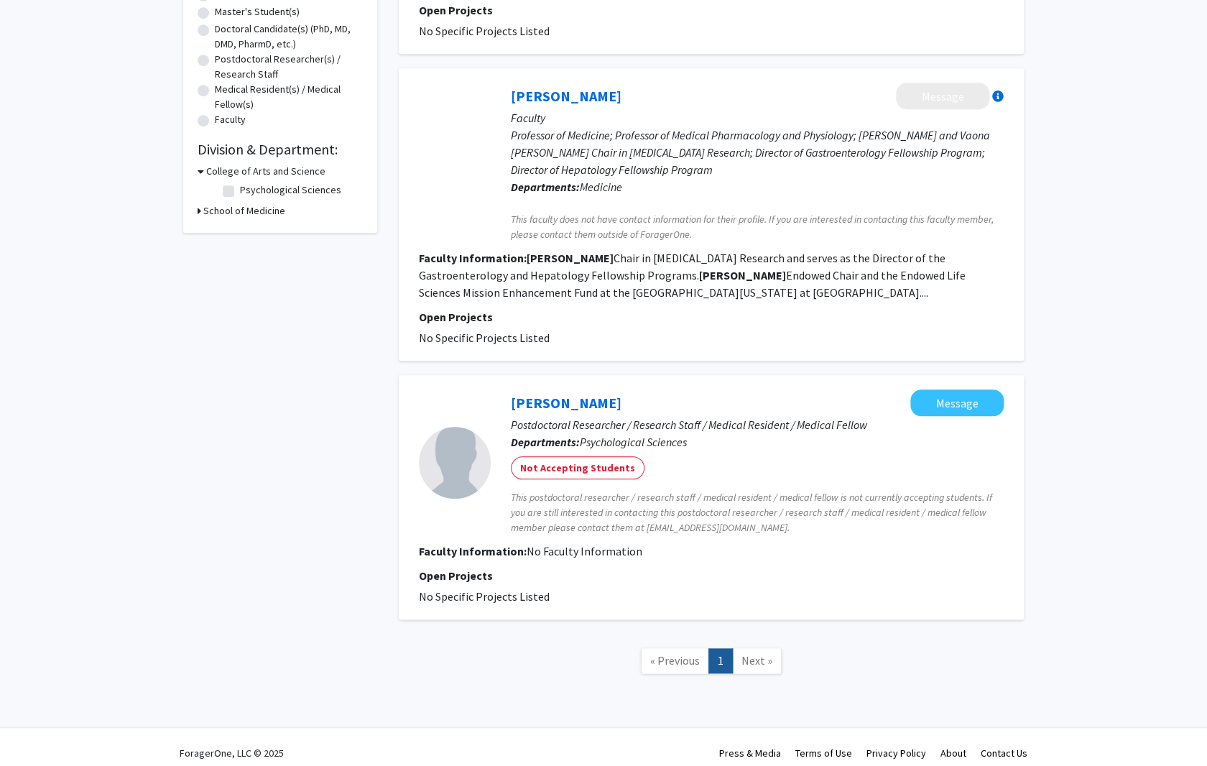
scroll to position [314, 0]
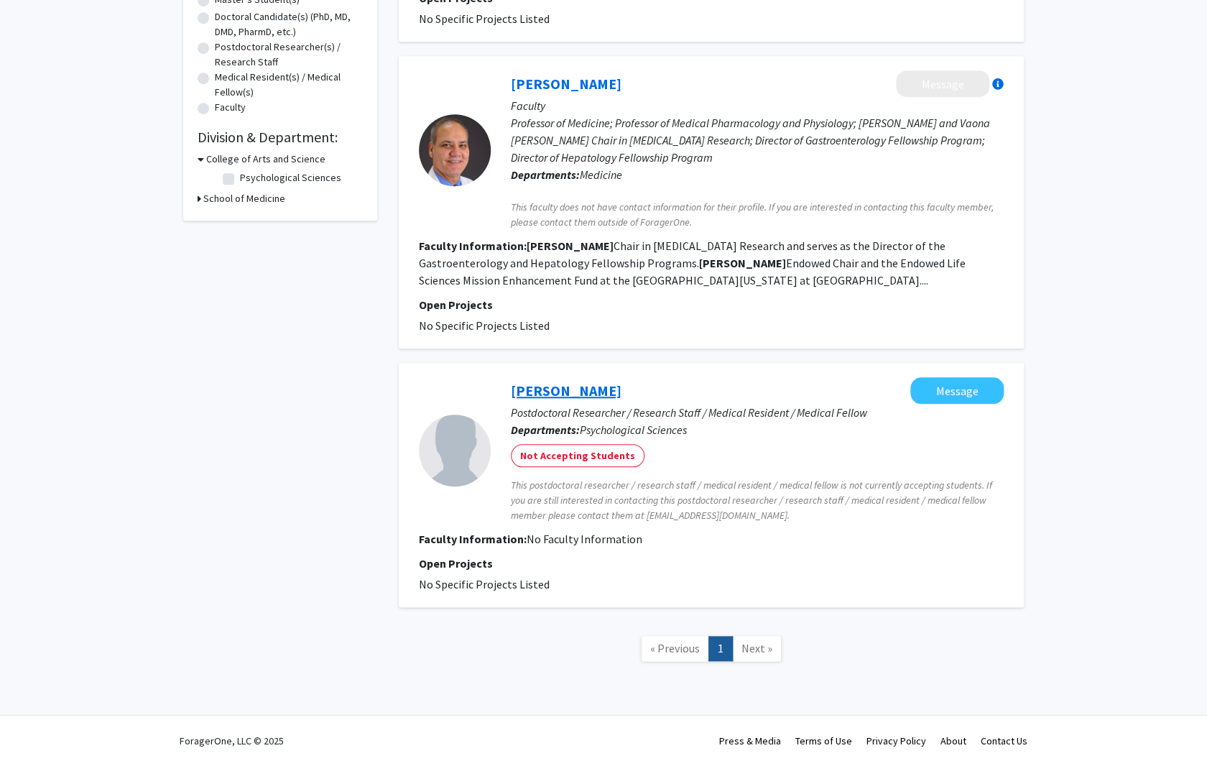
click at [533, 392] on link "Liam Peck" at bounding box center [566, 391] width 111 height 18
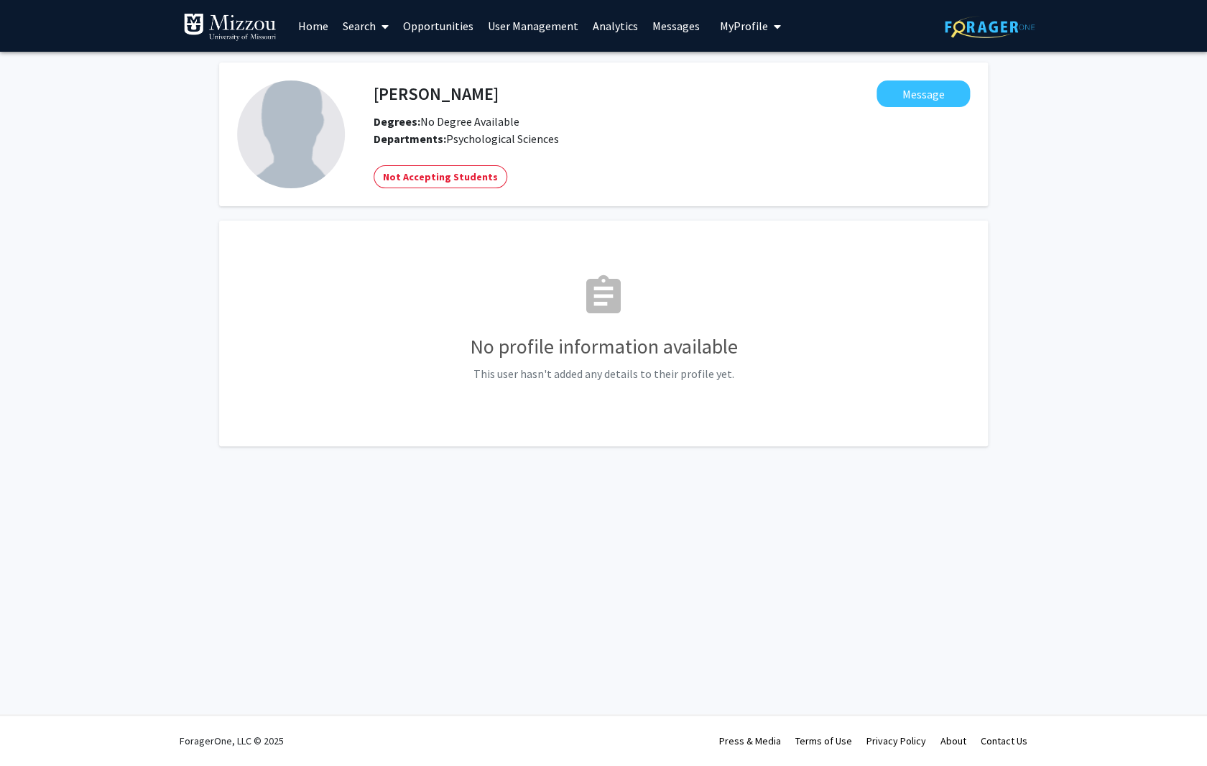
click at [356, 25] on link "Search" at bounding box center [366, 26] width 60 height 50
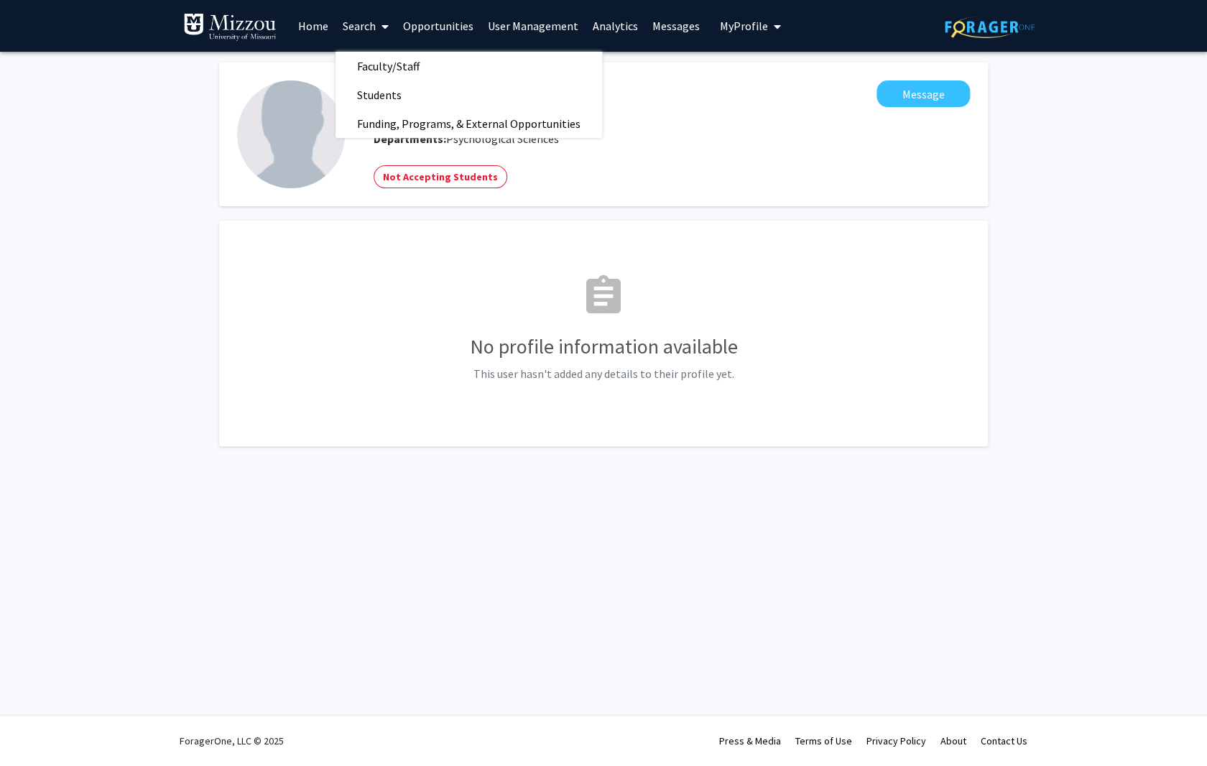
click at [325, 24] on link "Home" at bounding box center [313, 26] width 45 height 50
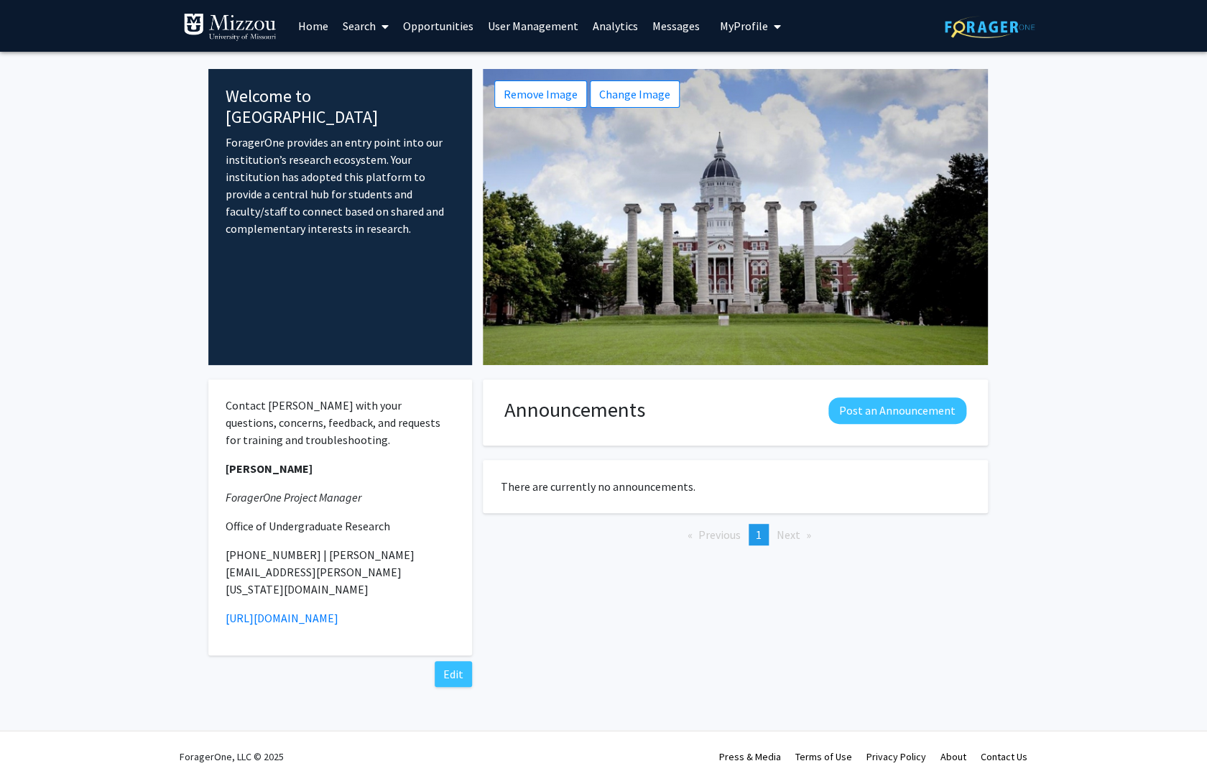
click at [373, 28] on link "Search" at bounding box center [366, 26] width 60 height 50
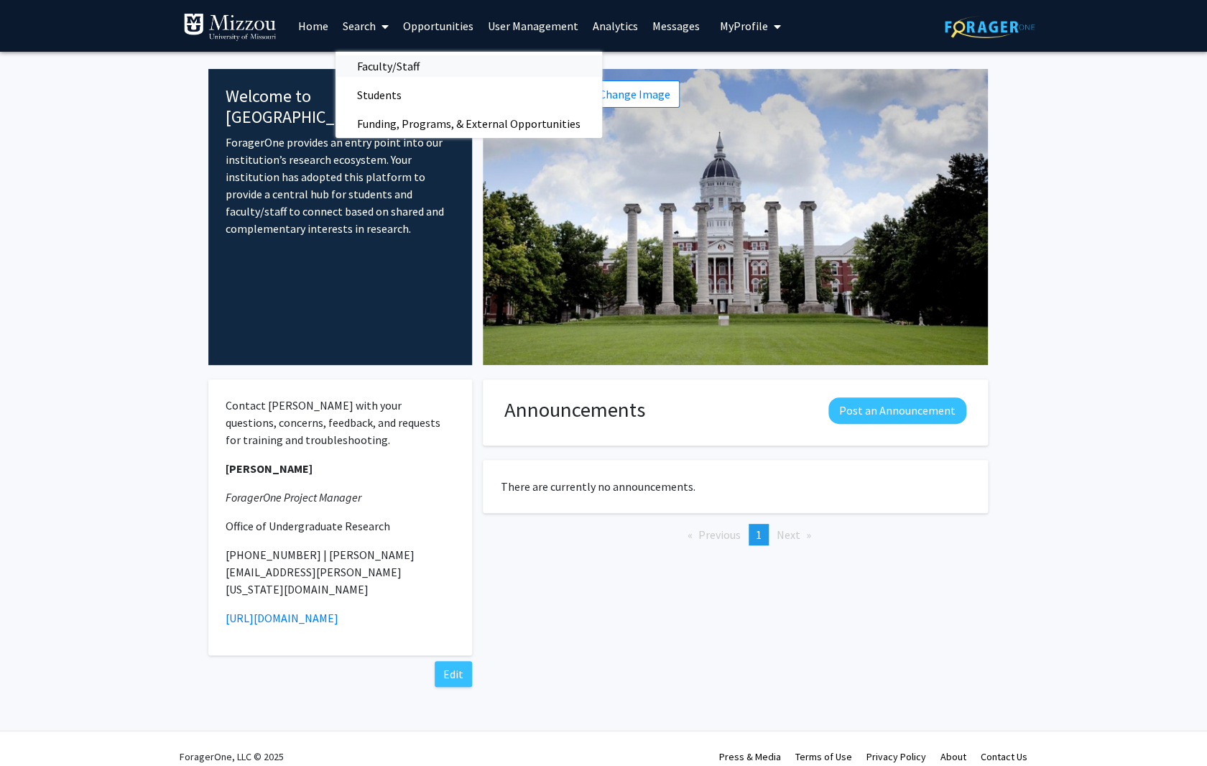
click at [375, 63] on span "Faculty/Staff" at bounding box center [389, 66] width 106 height 29
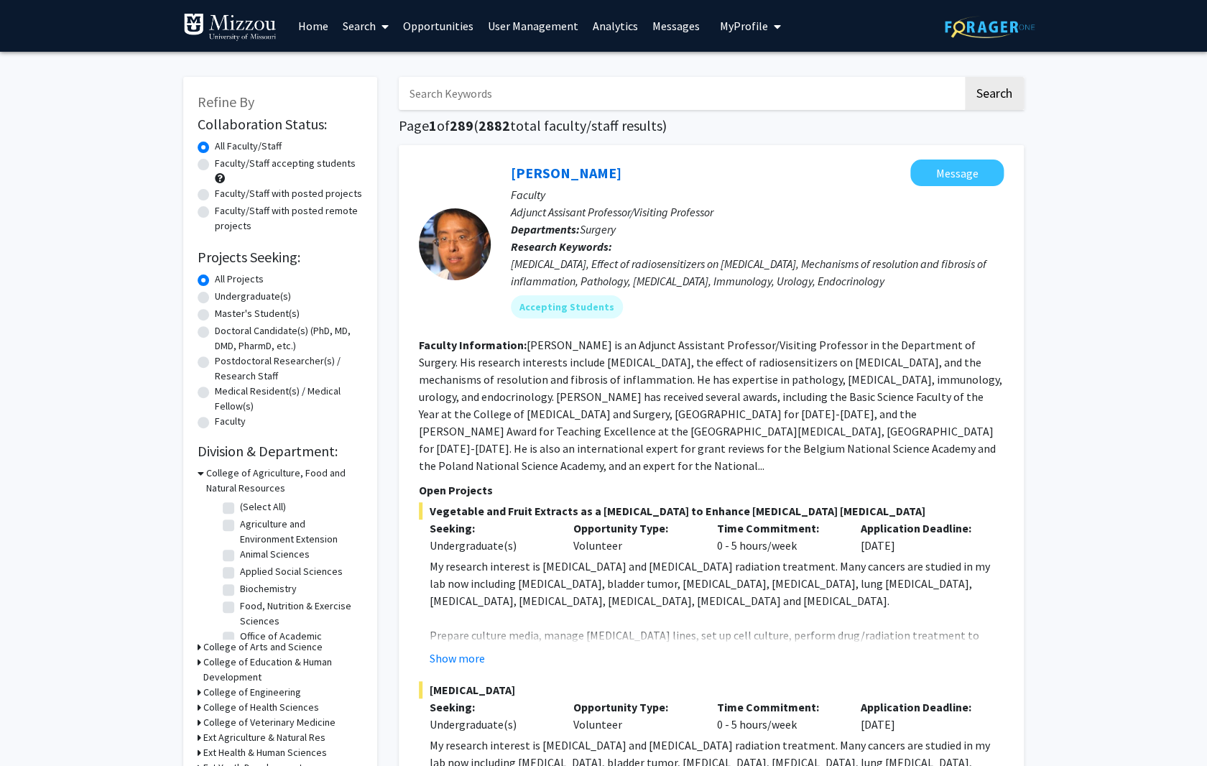
click at [573, 94] on input "Search Keywords" at bounding box center [681, 93] width 564 height 33
type input "ruthie"
click at [965, 77] on button "Search" at bounding box center [994, 93] width 59 height 33
